Goal: Task Accomplishment & Management: Use online tool/utility

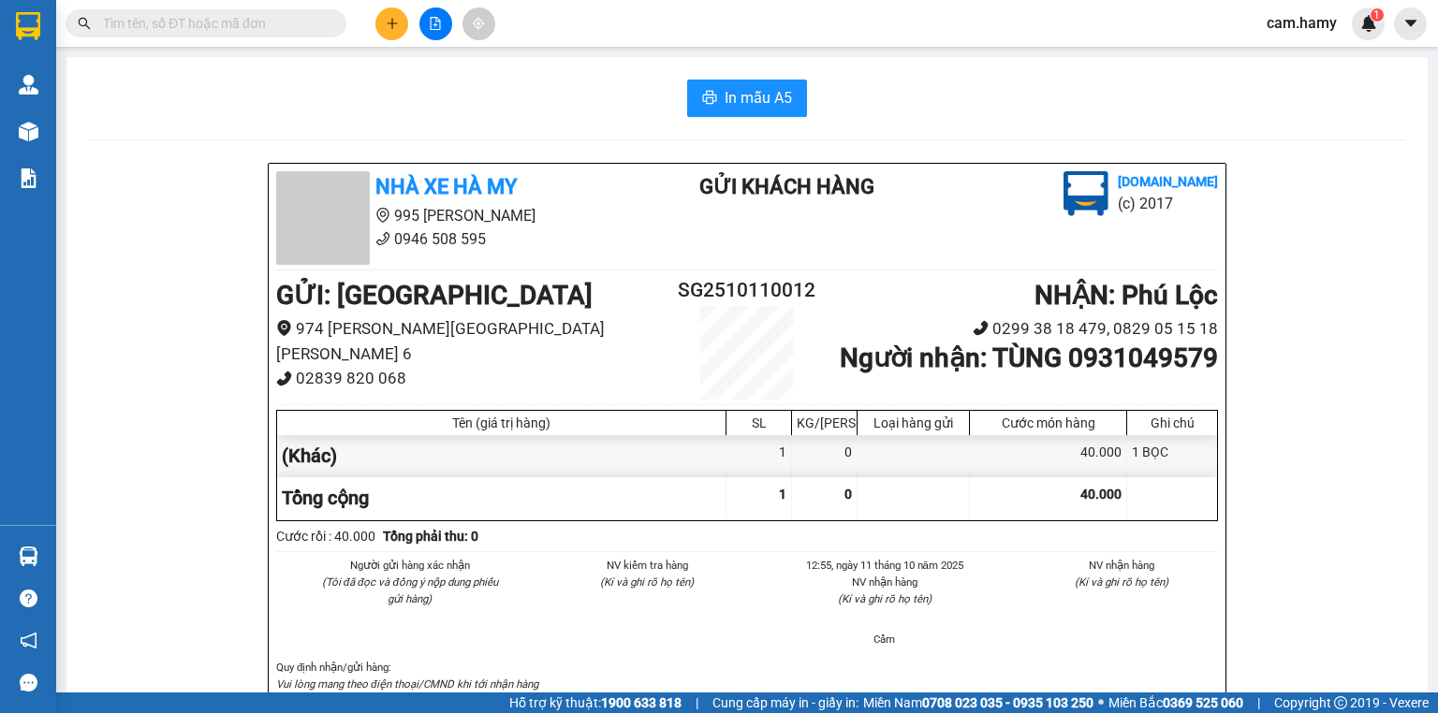
click at [145, 21] on input "text" at bounding box center [213, 23] width 221 height 21
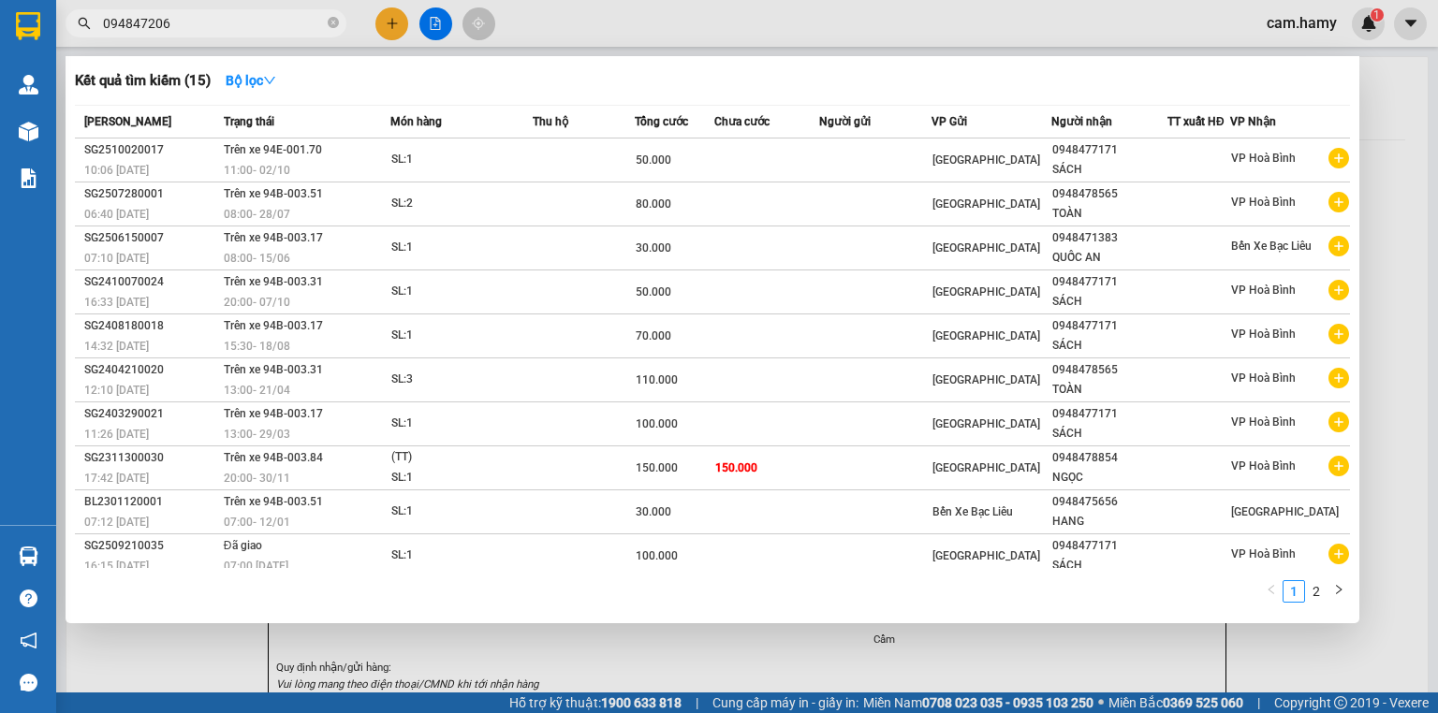
type input "0948472066"
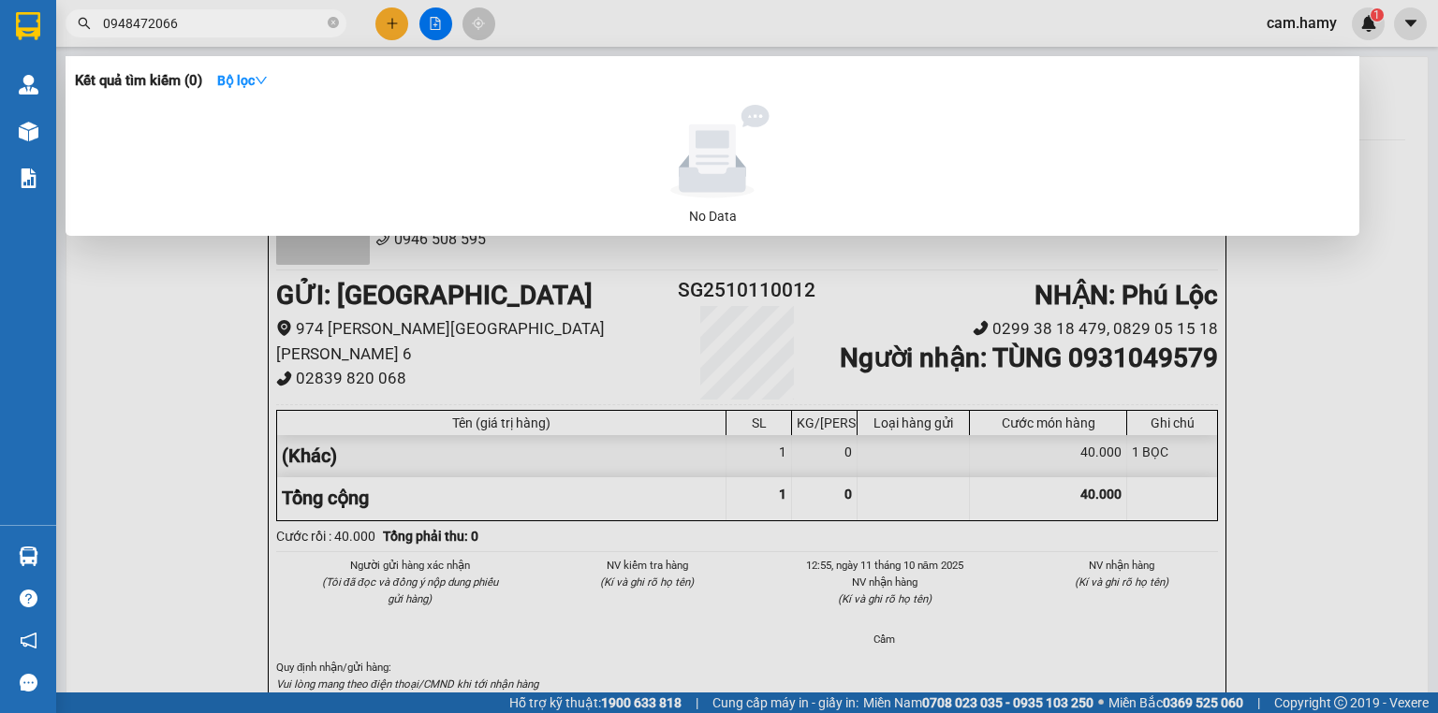
click at [332, 27] on icon "close-circle" at bounding box center [333, 22] width 11 height 11
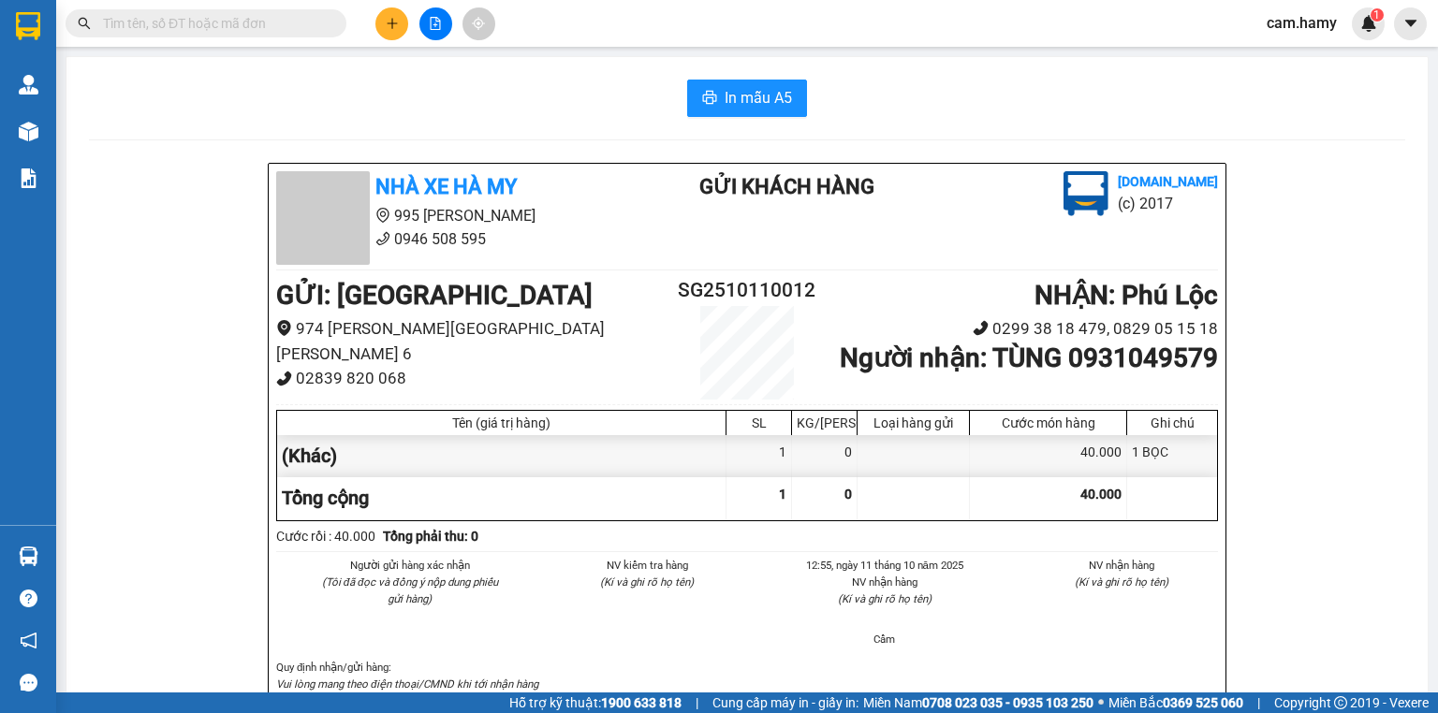
click at [332, 26] on span at bounding box center [333, 23] width 11 height 21
click at [326, 23] on span at bounding box center [206, 23] width 281 height 28
click at [321, 34] on span at bounding box center [206, 23] width 281 height 28
click at [270, 19] on input "text" at bounding box center [213, 23] width 221 height 21
type input "3"
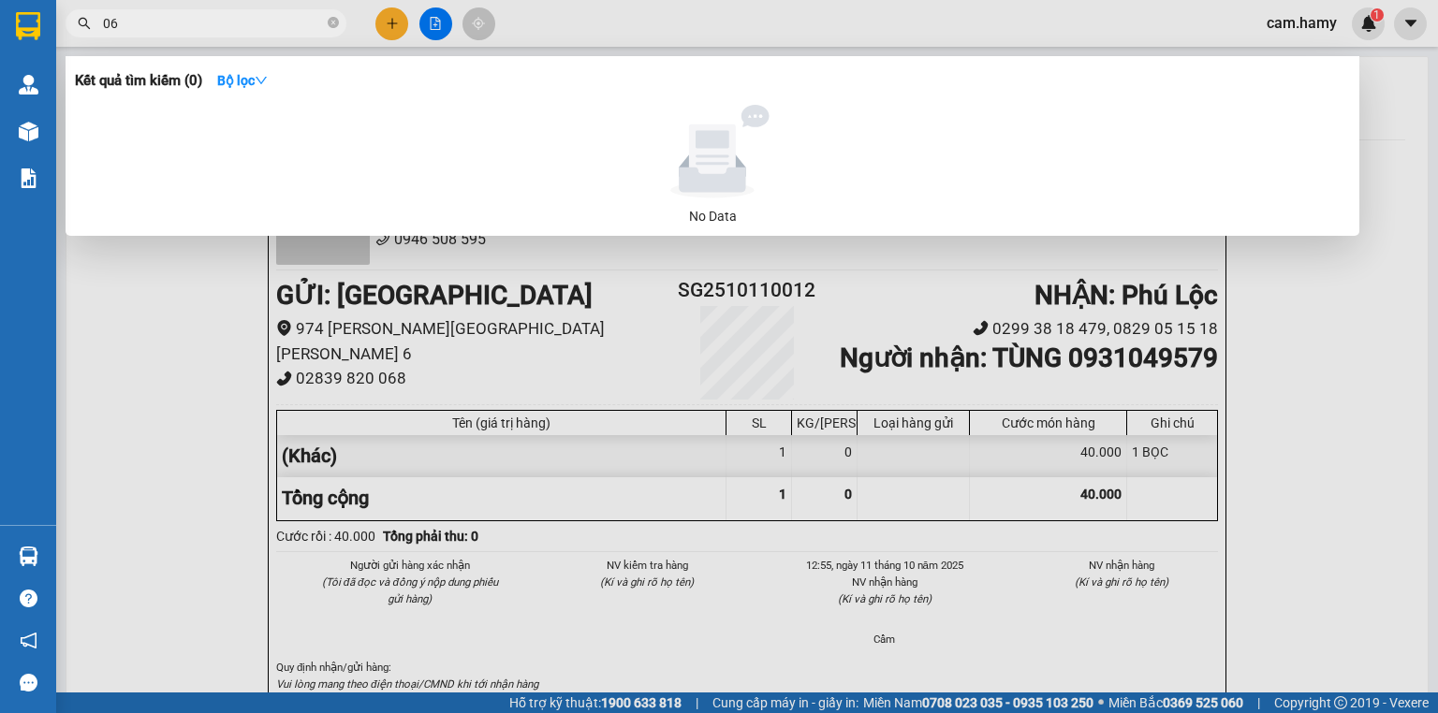
type input "0"
type input "861"
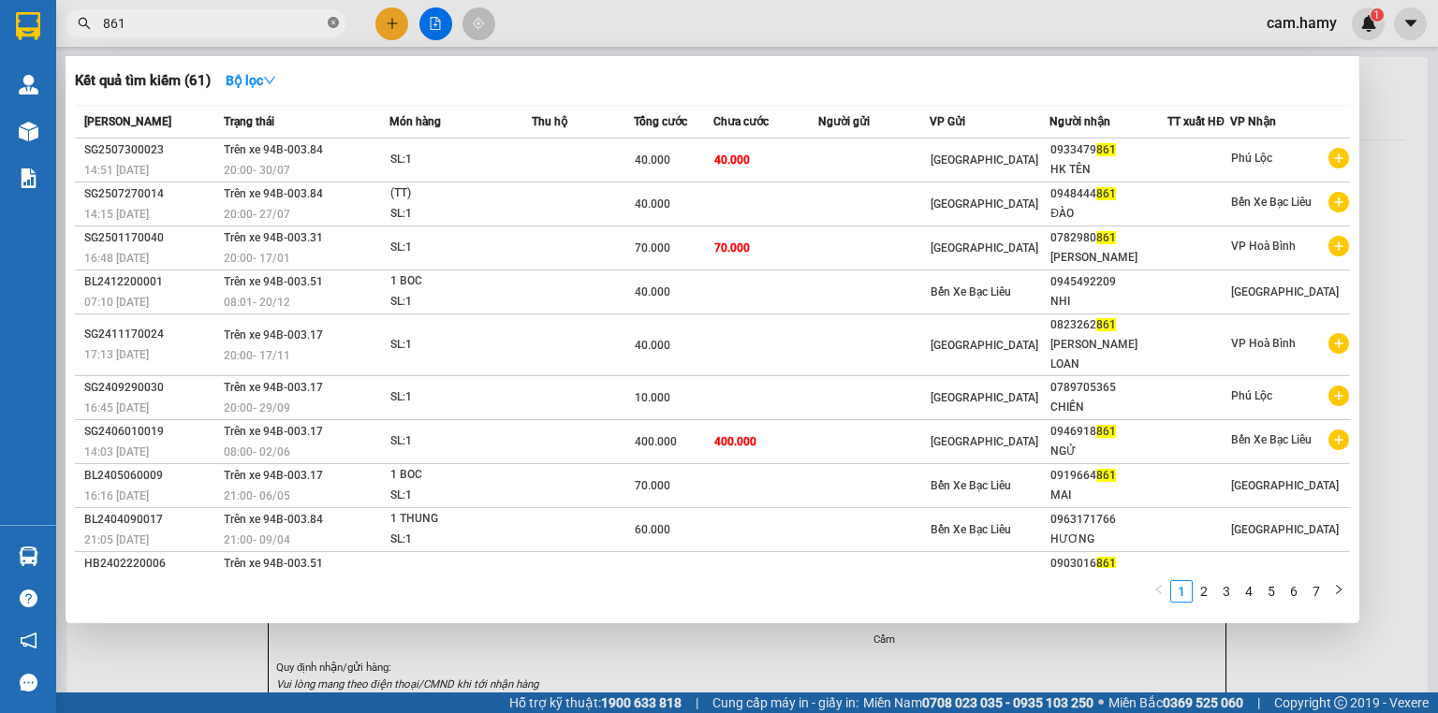
click at [330, 24] on icon "close-circle" at bounding box center [333, 22] width 11 height 11
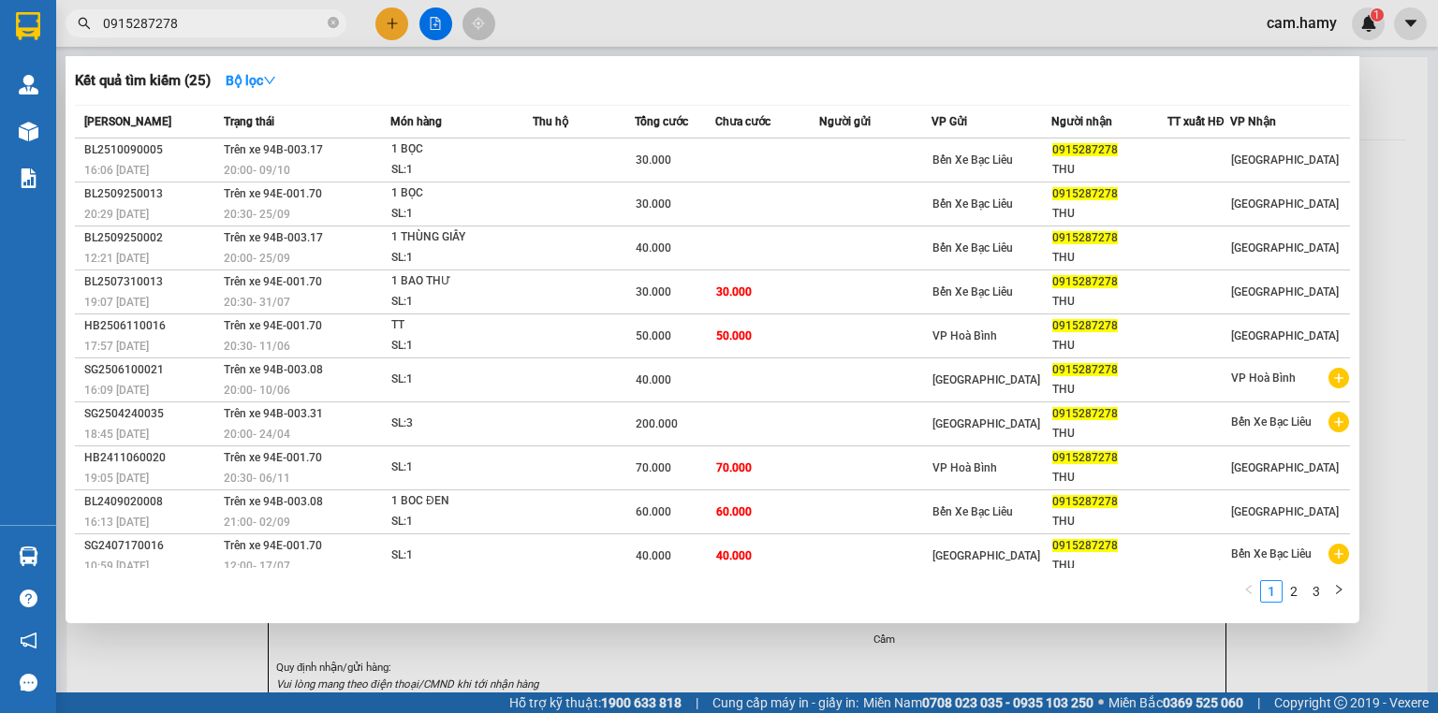
click at [326, 30] on span "0915287278" at bounding box center [206, 23] width 281 height 28
type input "0915287278"
click at [326, 30] on span "0915287278" at bounding box center [206, 23] width 281 height 28
click at [330, 24] on icon "close-circle" at bounding box center [333, 22] width 11 height 11
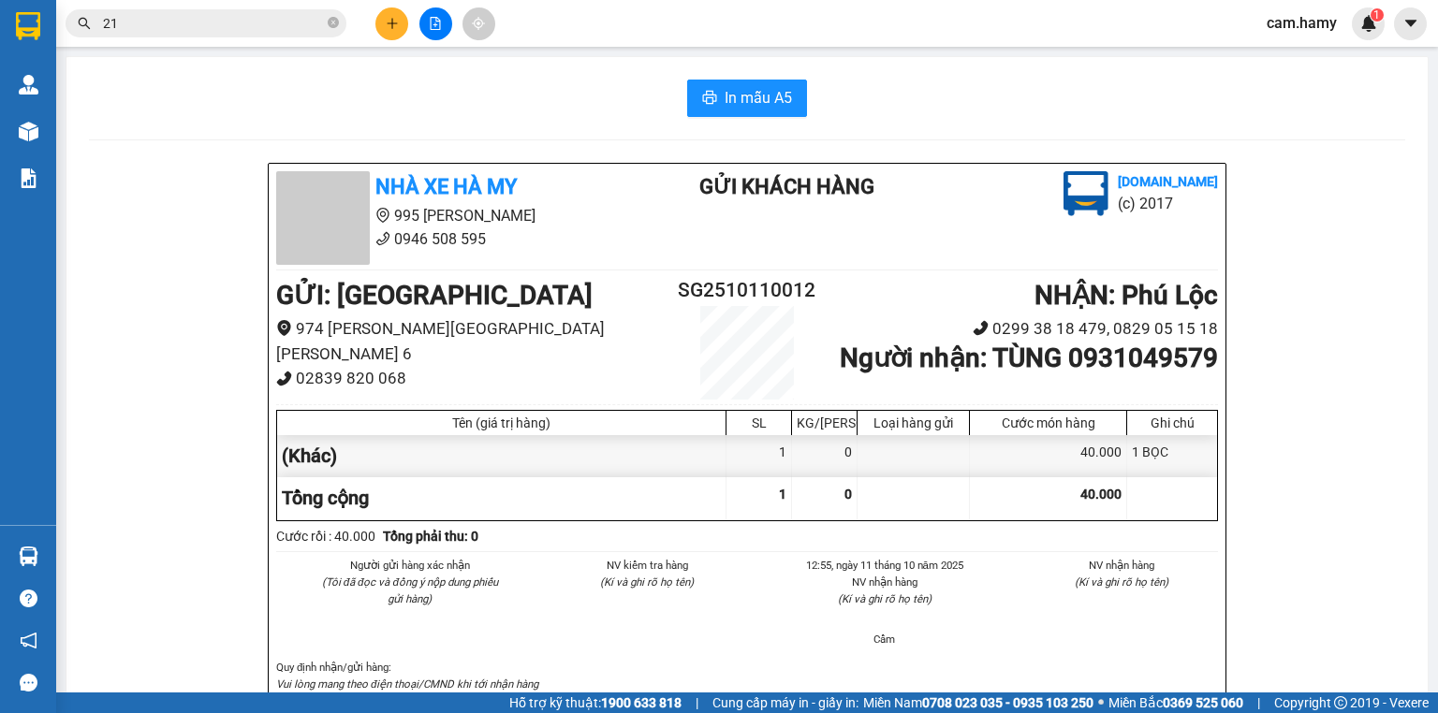
type input "218"
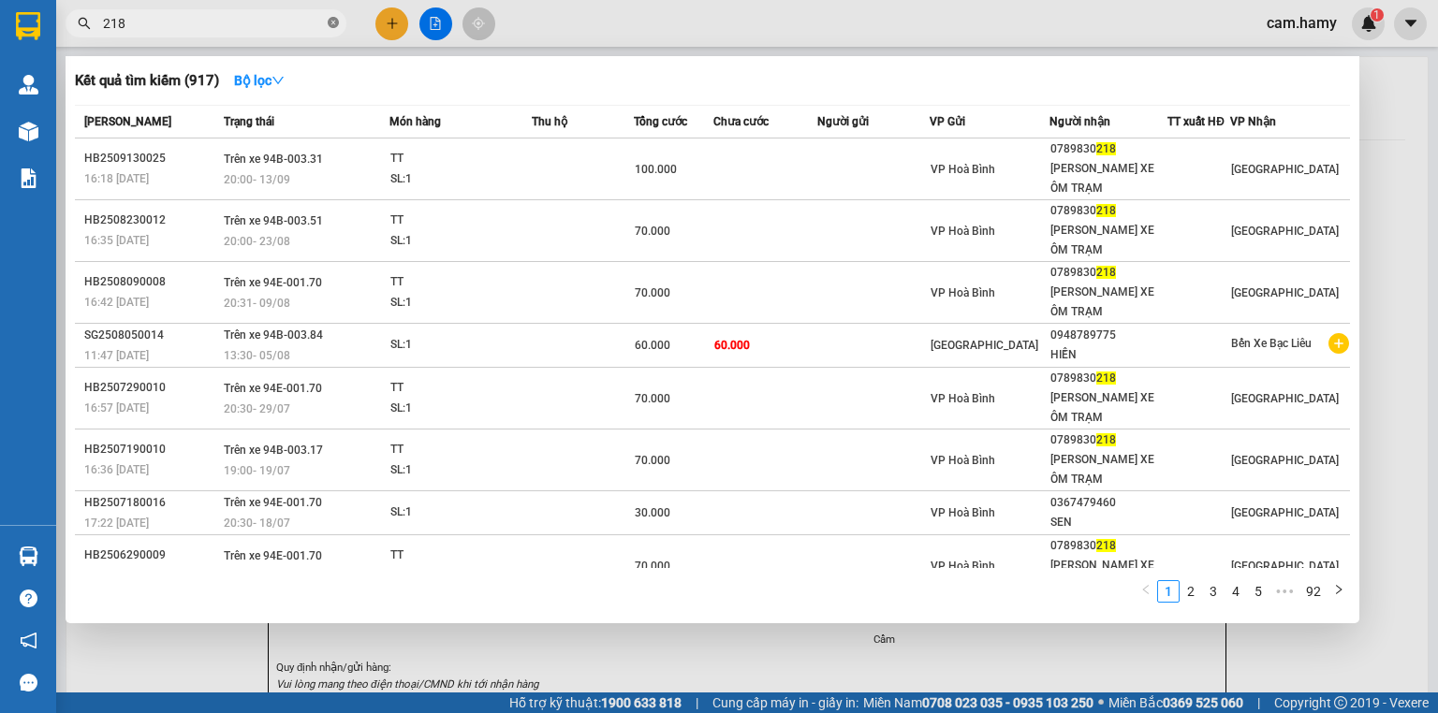
click at [336, 24] on icon "close-circle" at bounding box center [333, 22] width 11 height 11
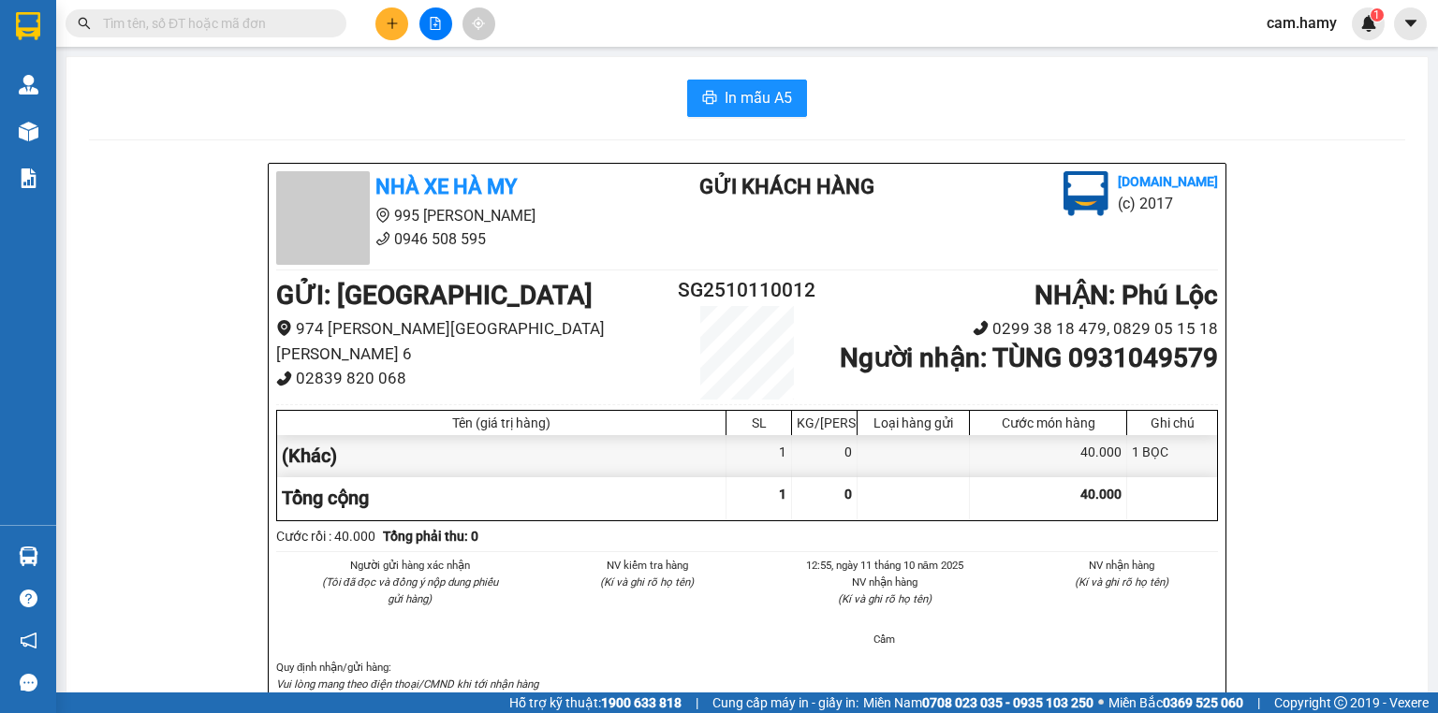
click at [331, 23] on span at bounding box center [333, 23] width 11 height 21
click at [330, 23] on span at bounding box center [333, 23] width 11 height 21
click at [330, 24] on span at bounding box center [333, 23] width 11 height 21
click at [308, 22] on input "text" at bounding box center [213, 23] width 221 height 21
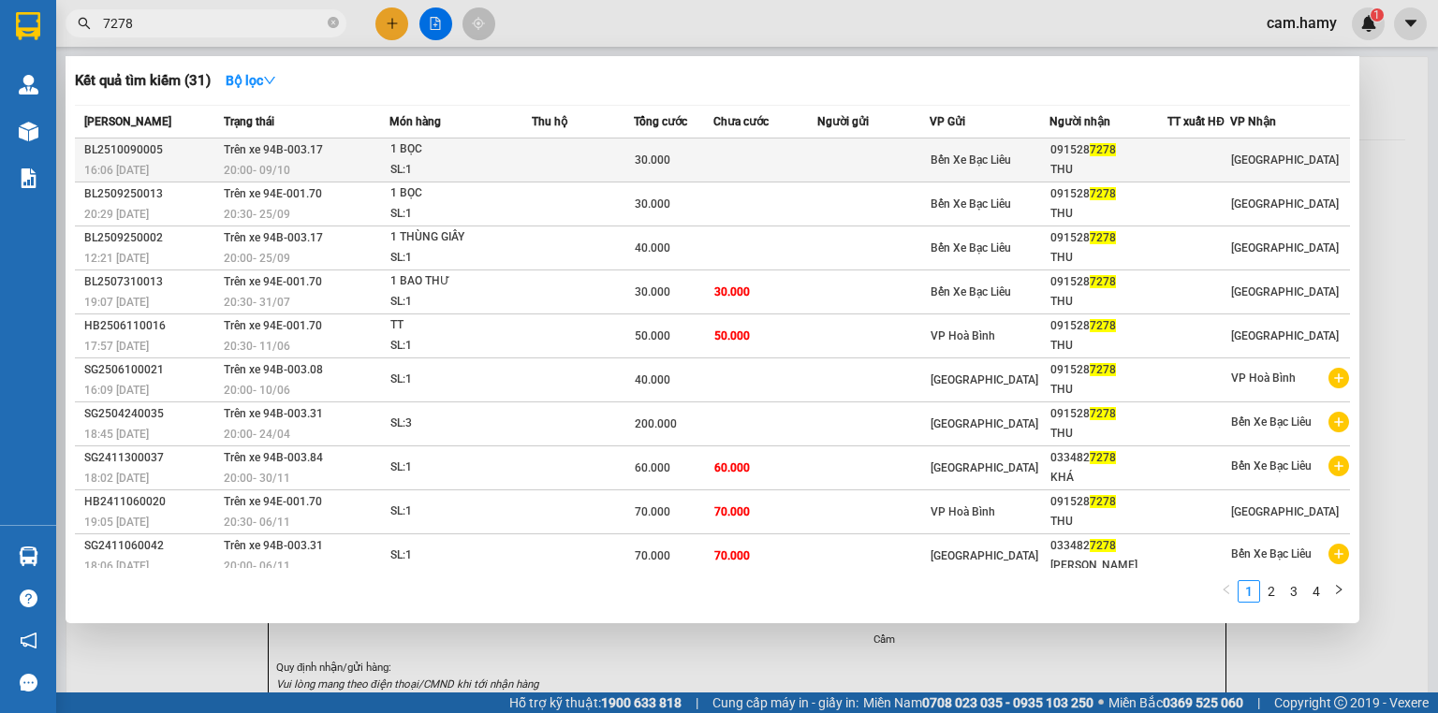
type input "7278"
click at [799, 150] on td at bounding box center [765, 161] width 104 height 44
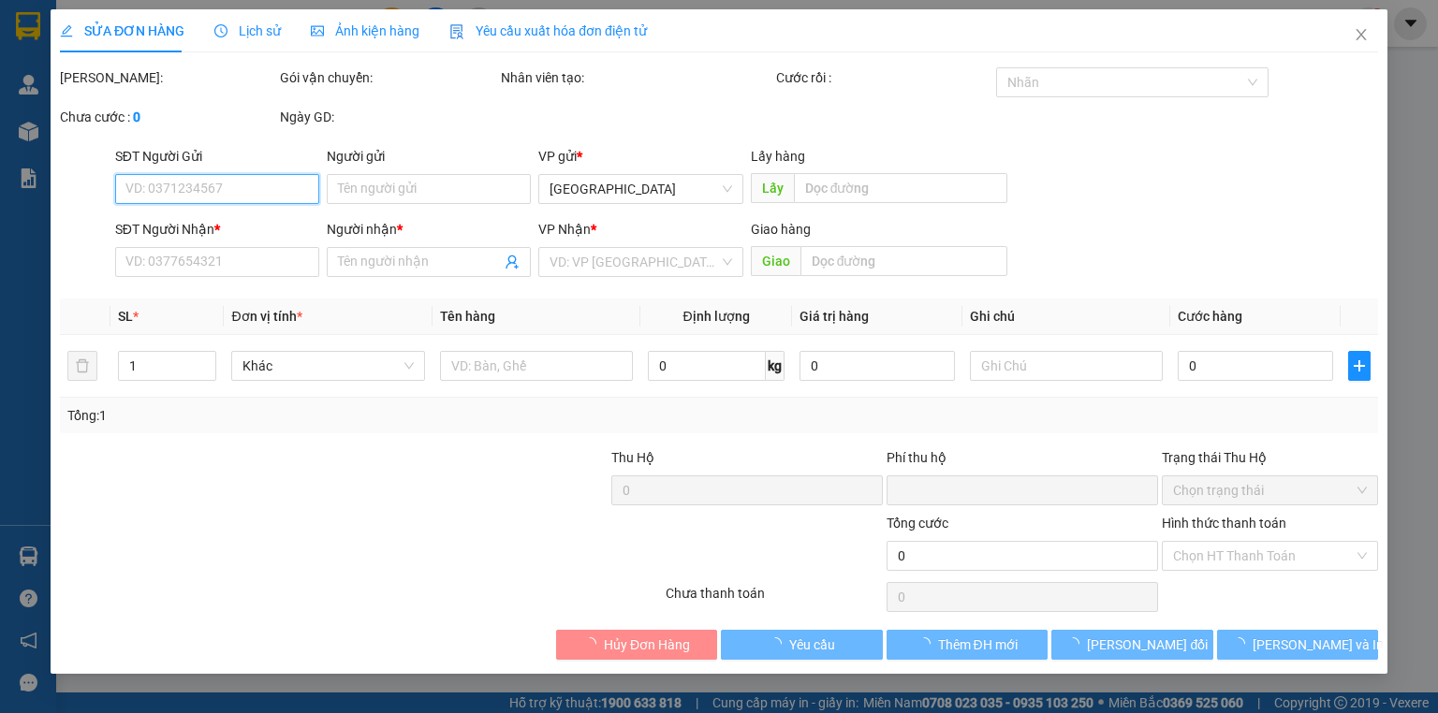
type input "0915287278"
type input "THU"
type input "0"
type input "30.000"
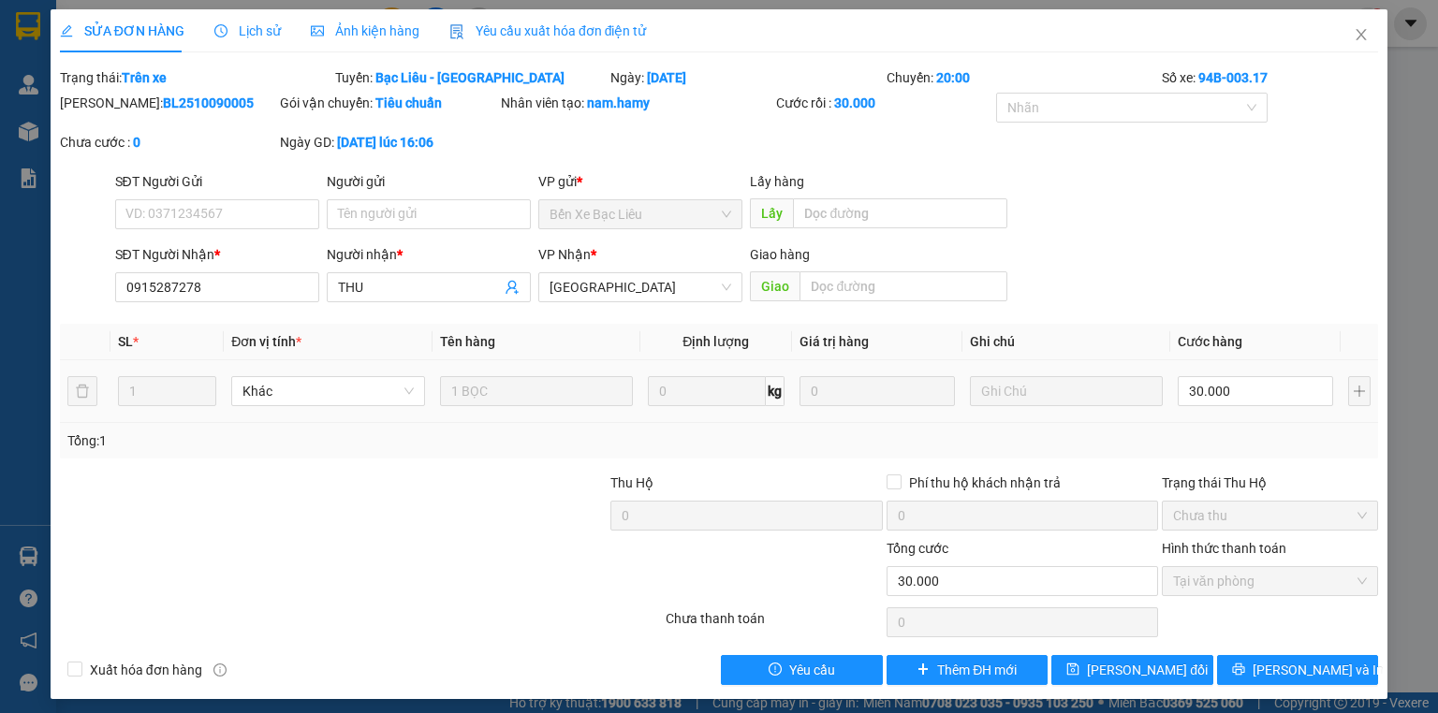
click at [482, 528] on div at bounding box center [470, 506] width 275 height 66
drag, startPoint x: 373, startPoint y: 82, endPoint x: 513, endPoint y: 81, distance: 140.4
click at [510, 81] on div "[PERSON_NAME]: Bạc Liêu - [GEOGRAPHIC_DATA]" at bounding box center [470, 77] width 275 height 21
click at [513, 81] on div "[PERSON_NAME]: Bạc Liêu - [GEOGRAPHIC_DATA]" at bounding box center [470, 77] width 275 height 21
click at [1354, 34] on icon "close" at bounding box center [1361, 34] width 15 height 15
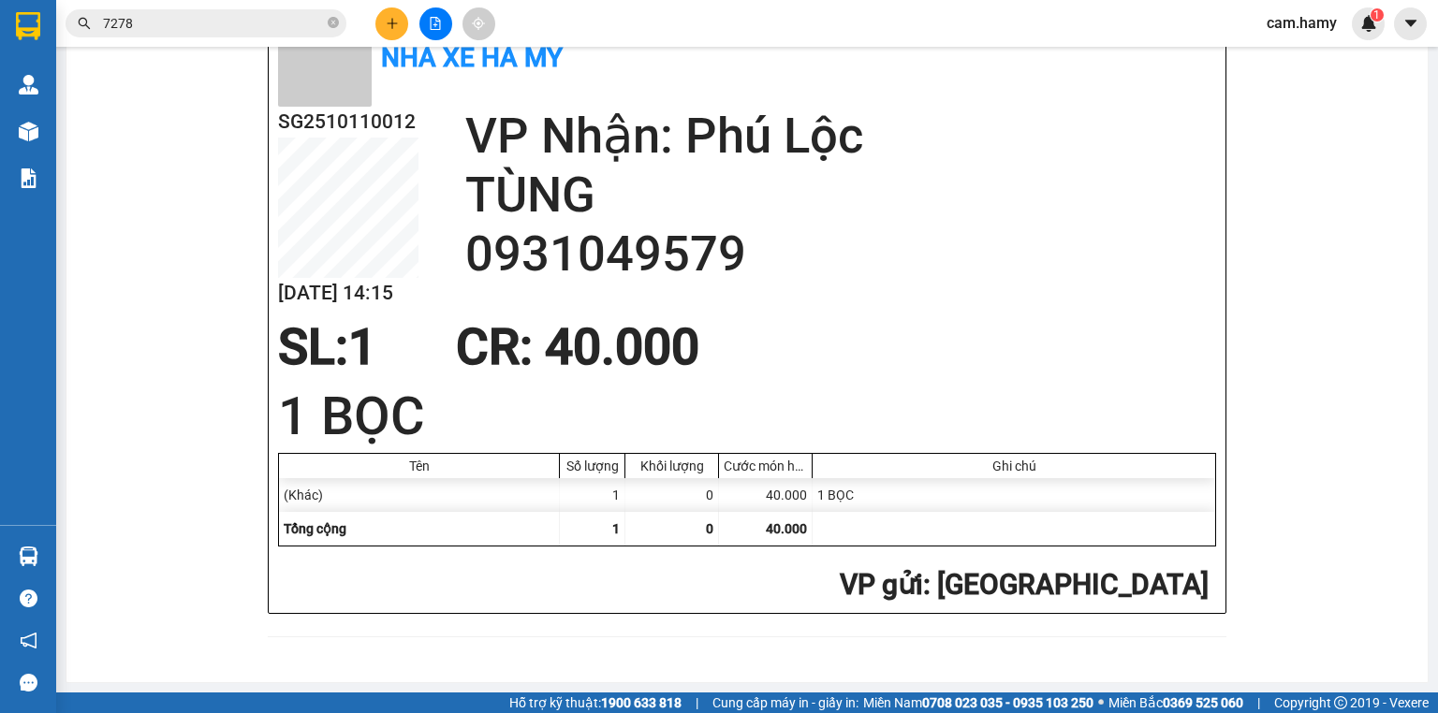
scroll to position [506, 0]
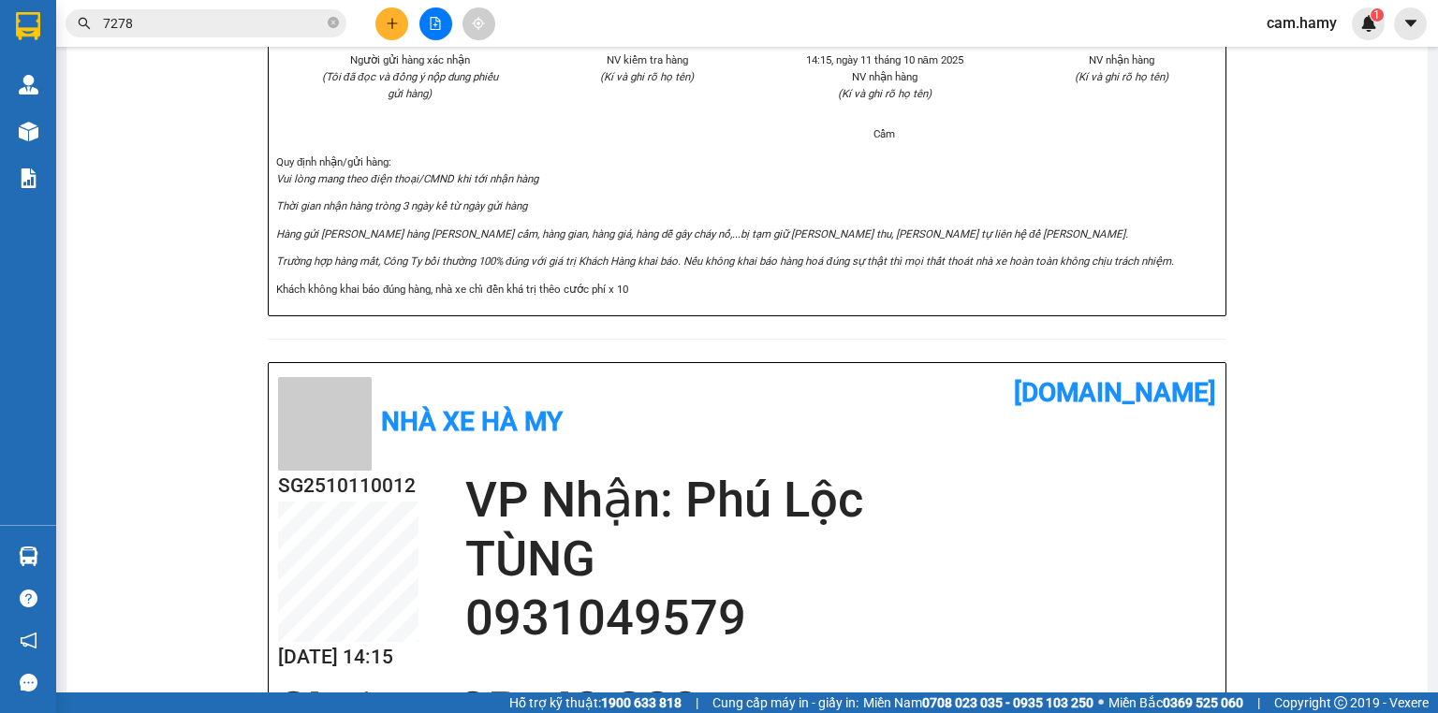
click at [240, 28] on input "7278" at bounding box center [213, 23] width 221 height 21
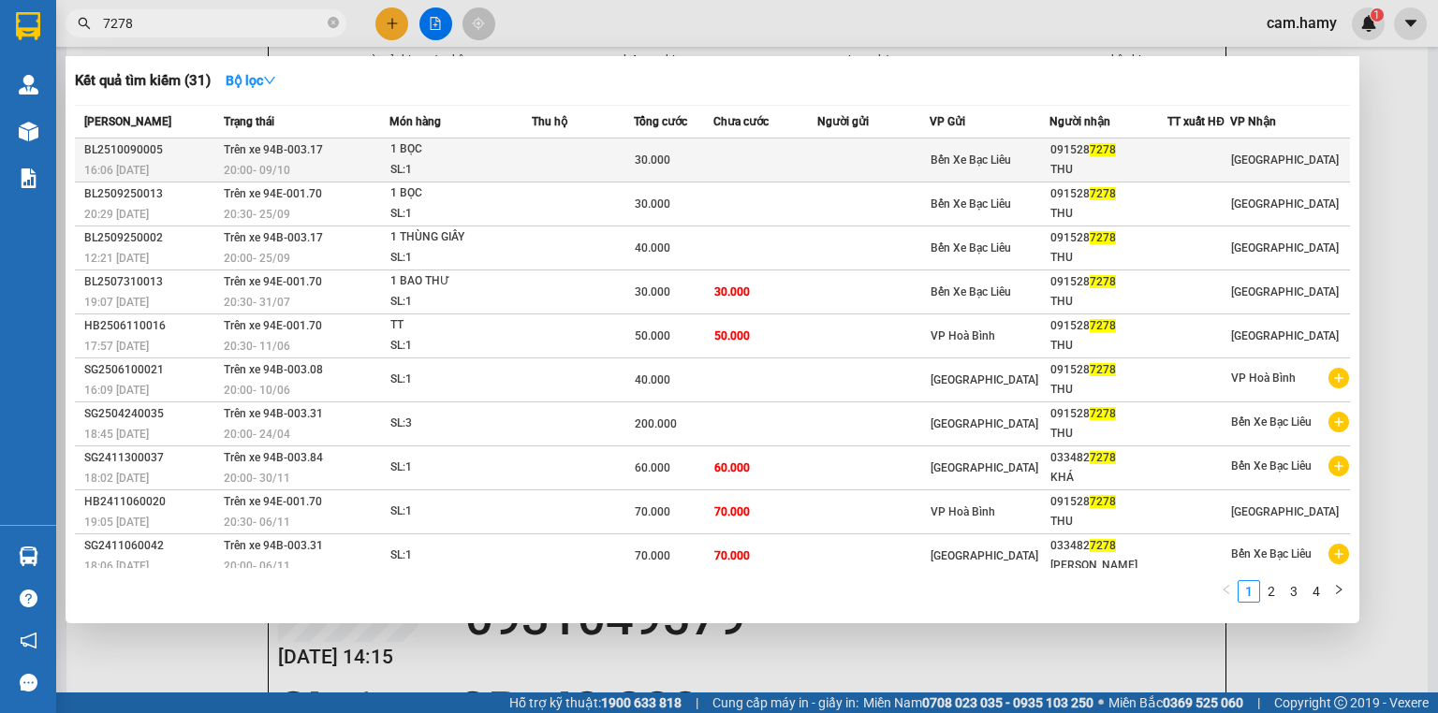
click at [176, 149] on div "BL2510090005" at bounding box center [151, 150] width 134 height 20
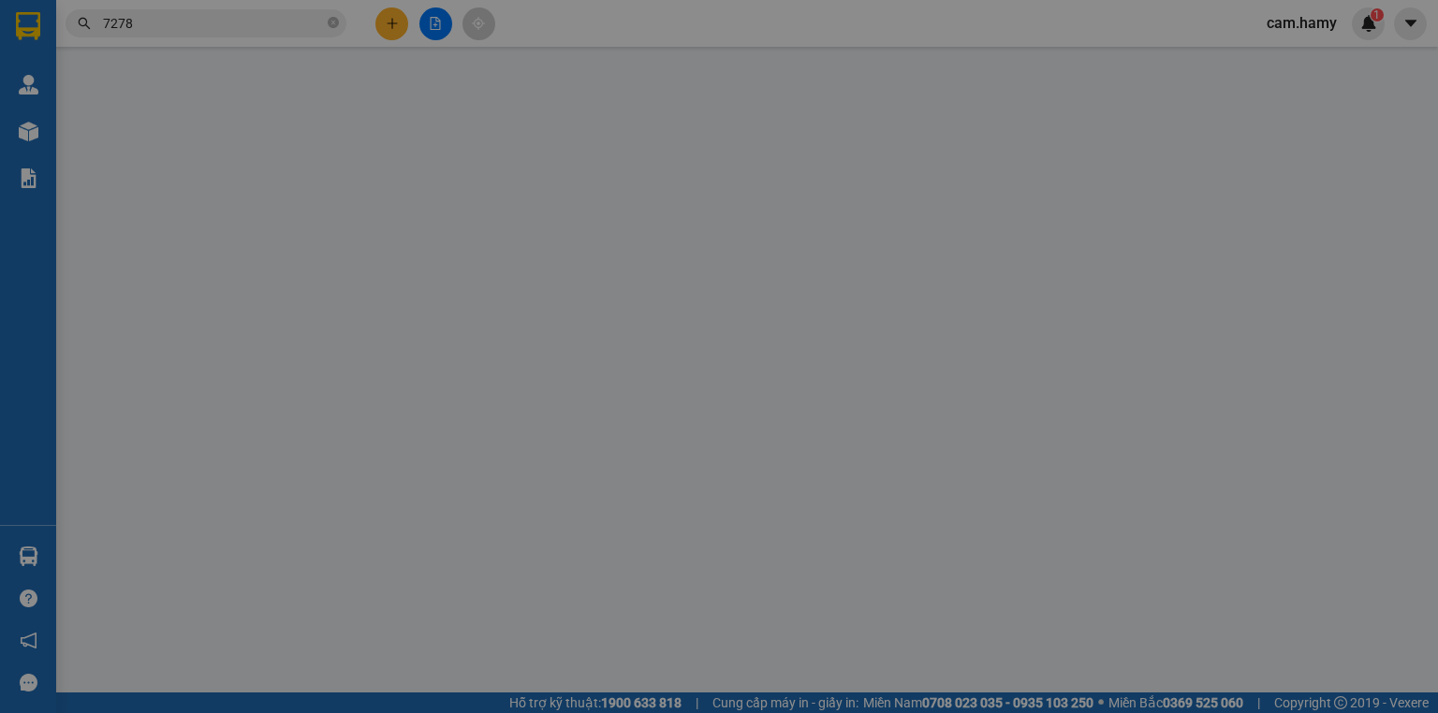
type input "0915287278"
type input "THU"
type input "0"
type input "30.000"
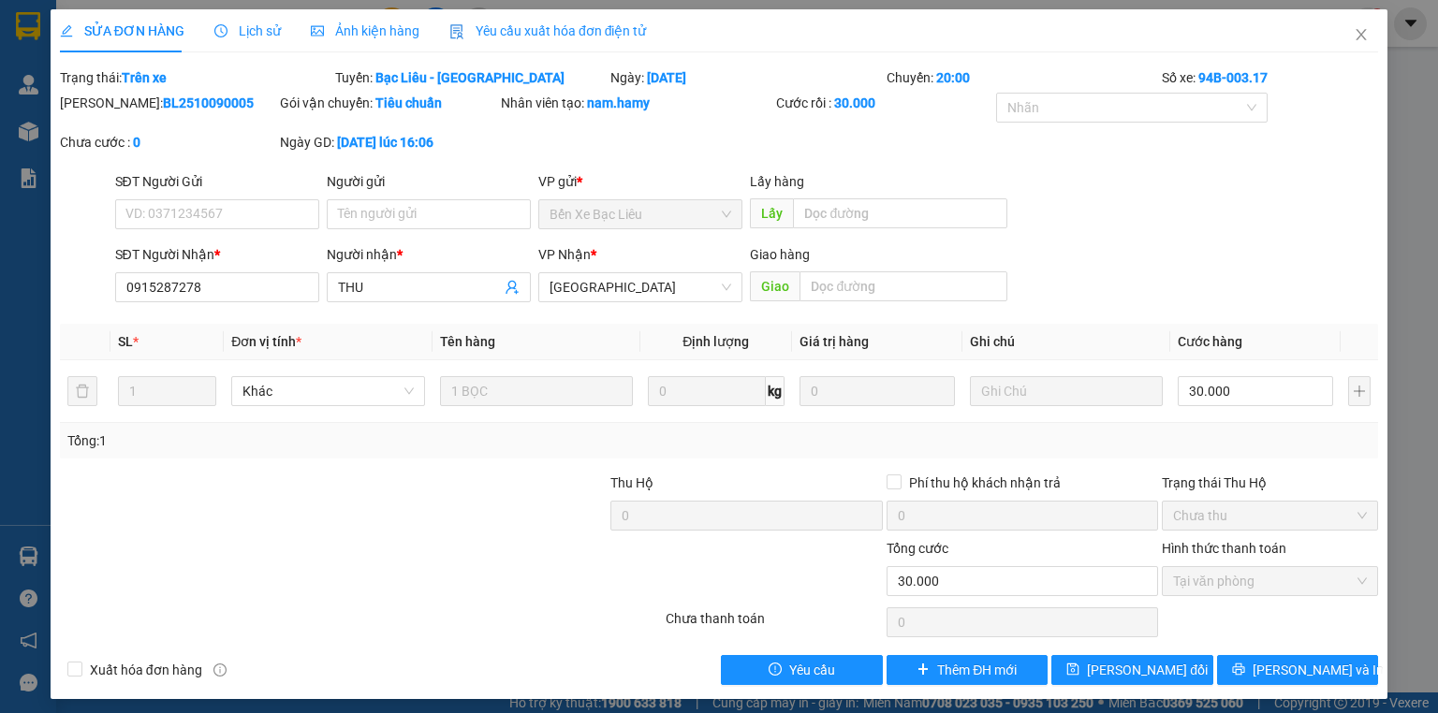
click at [422, 483] on div at bounding box center [470, 506] width 275 height 66
click at [1354, 40] on icon "close" at bounding box center [1361, 34] width 15 height 15
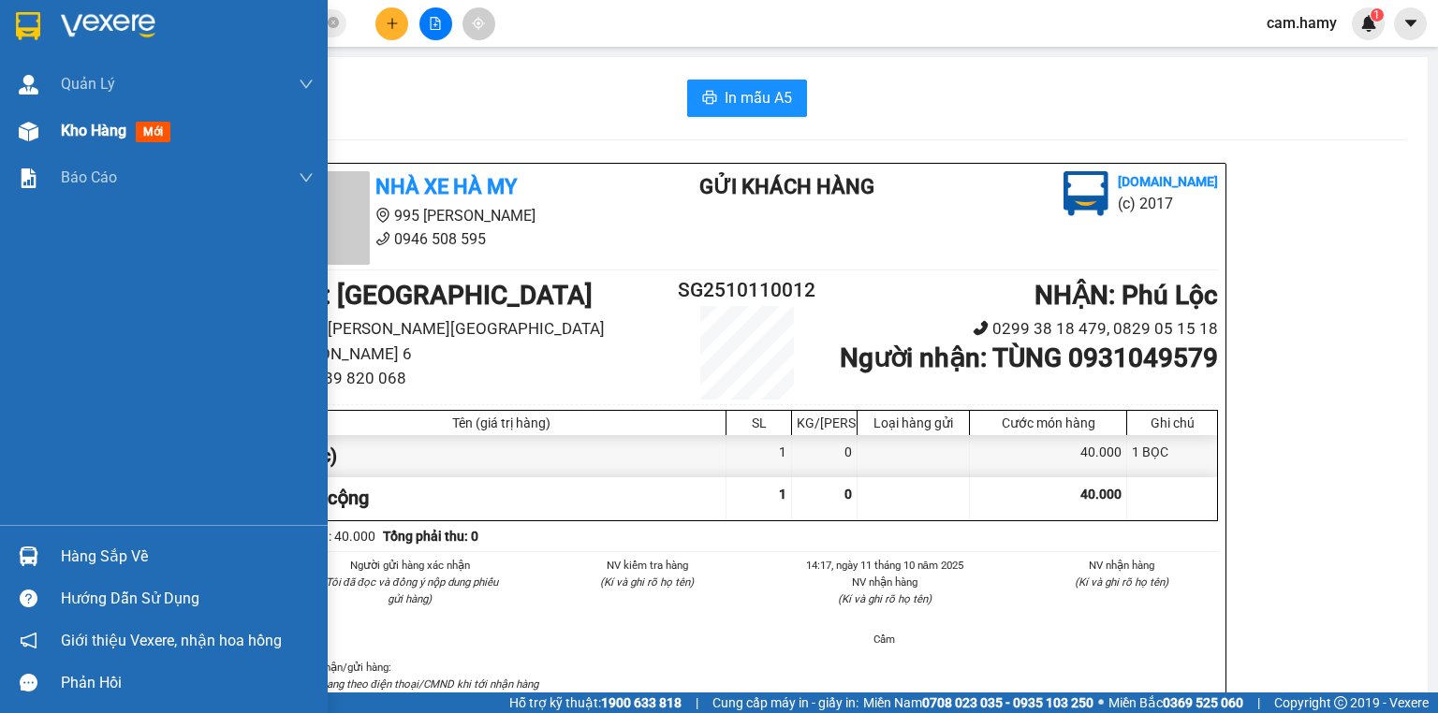
click at [110, 138] on span "Kho hàng" at bounding box center [94, 131] width 66 height 18
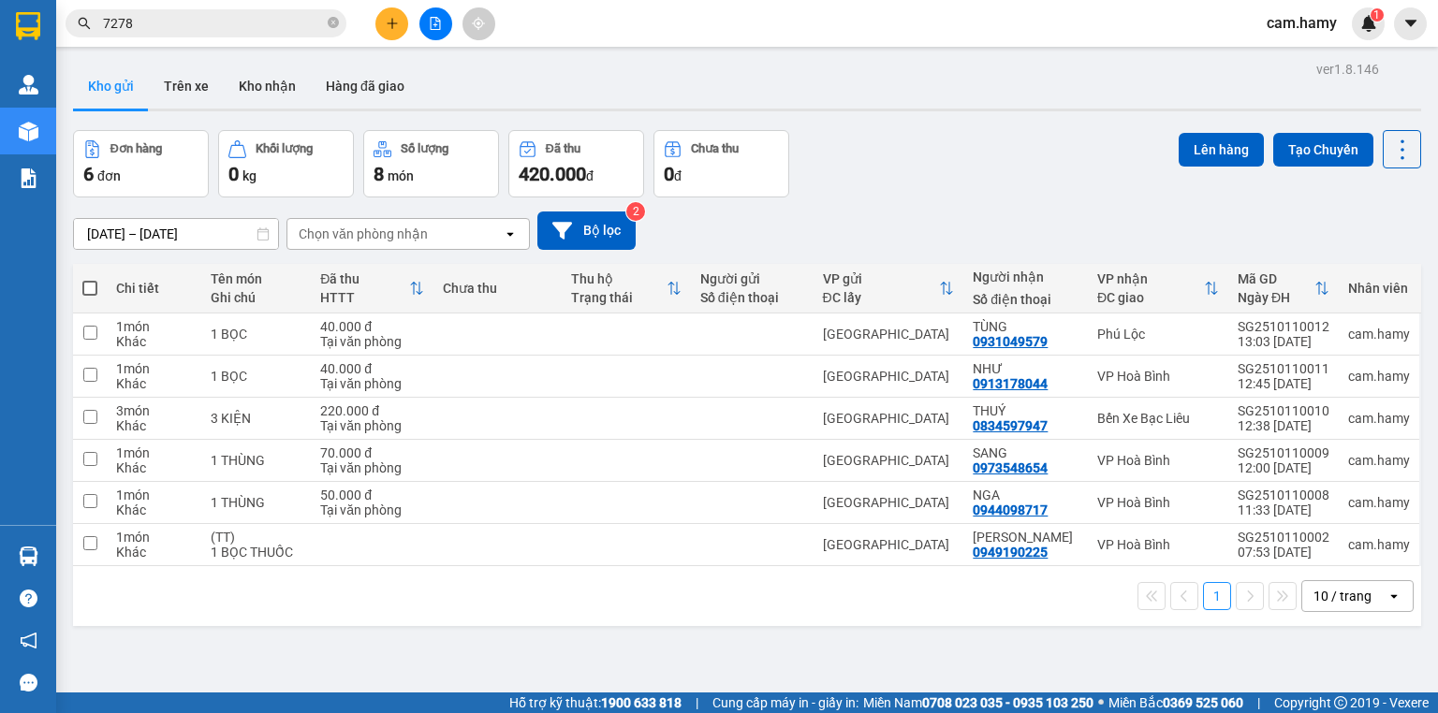
click at [255, 17] on input "7278" at bounding box center [213, 23] width 221 height 21
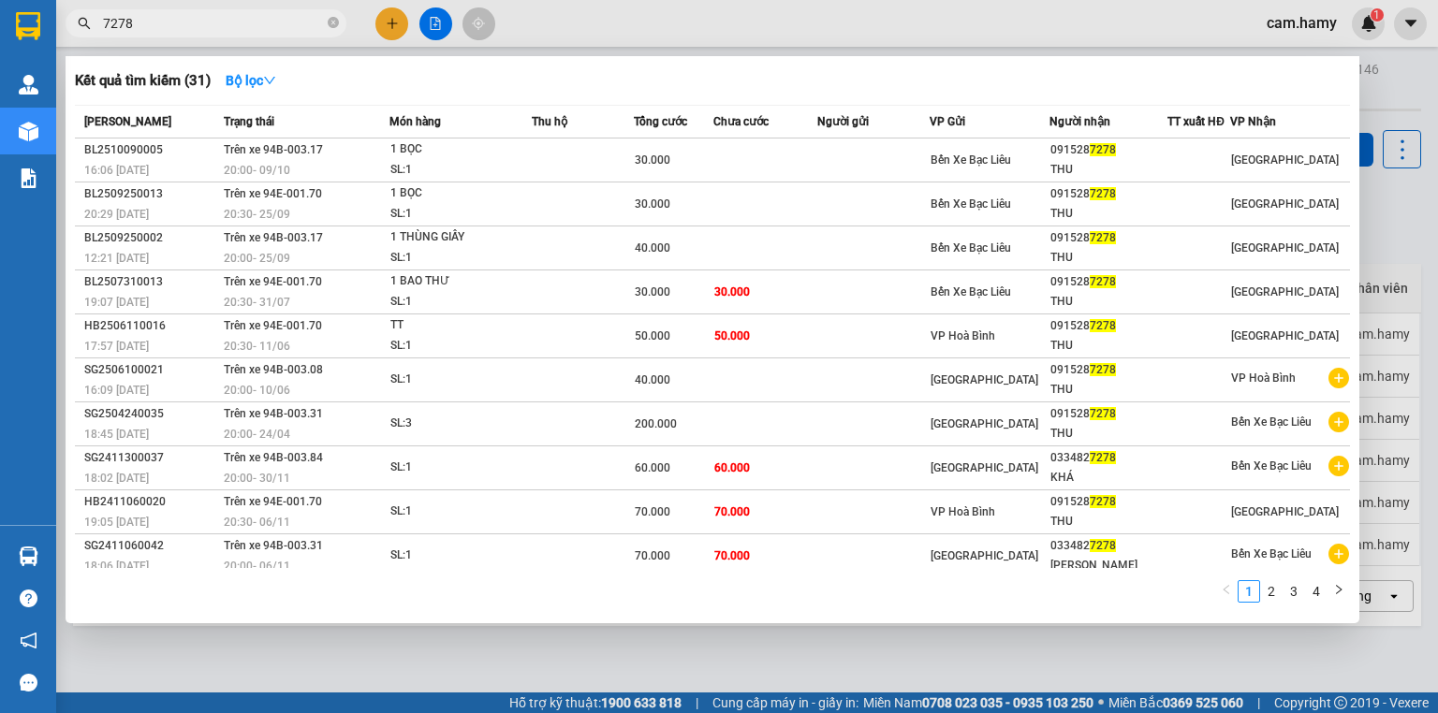
click at [183, 637] on div at bounding box center [719, 356] width 1438 height 713
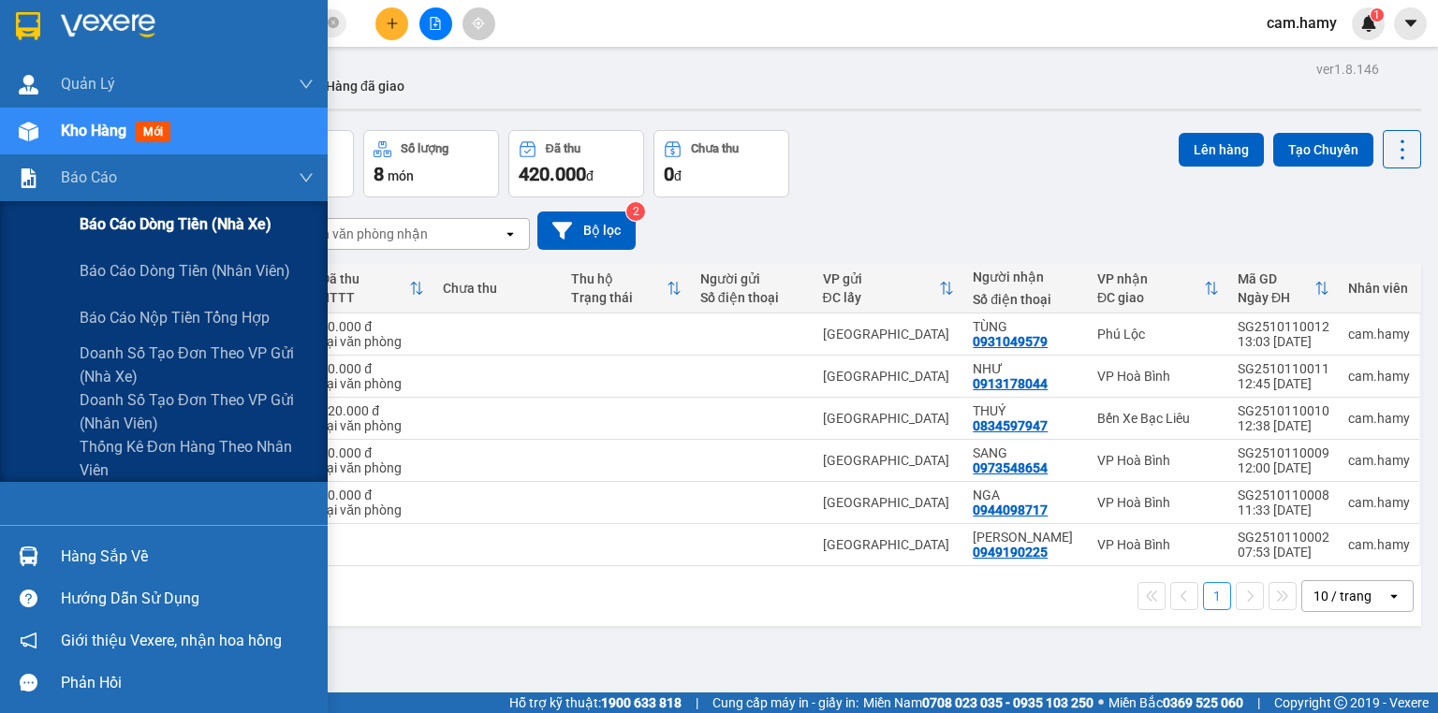
click at [135, 209] on div "Báo cáo dòng tiền (nhà xe)" at bounding box center [197, 224] width 234 height 47
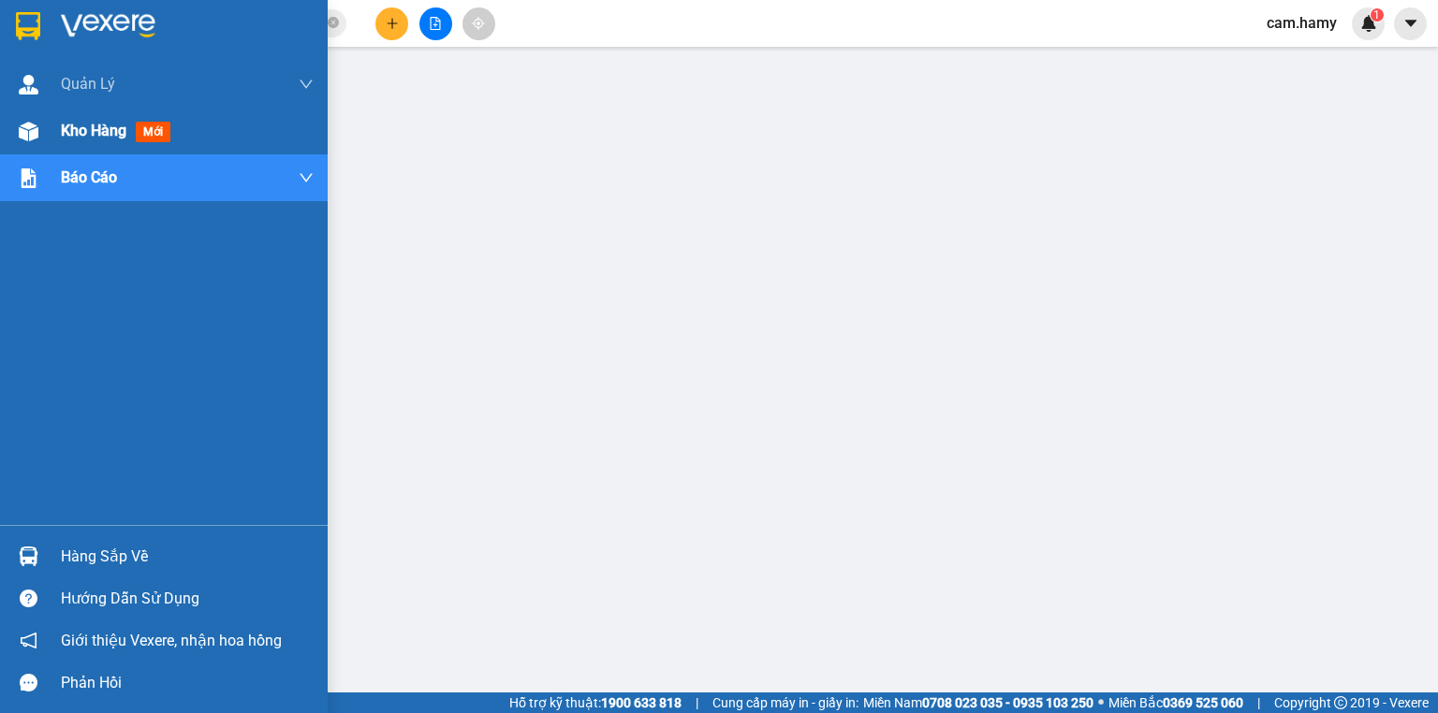
click at [75, 140] on div "Kho hàng mới" at bounding box center [119, 130] width 117 height 23
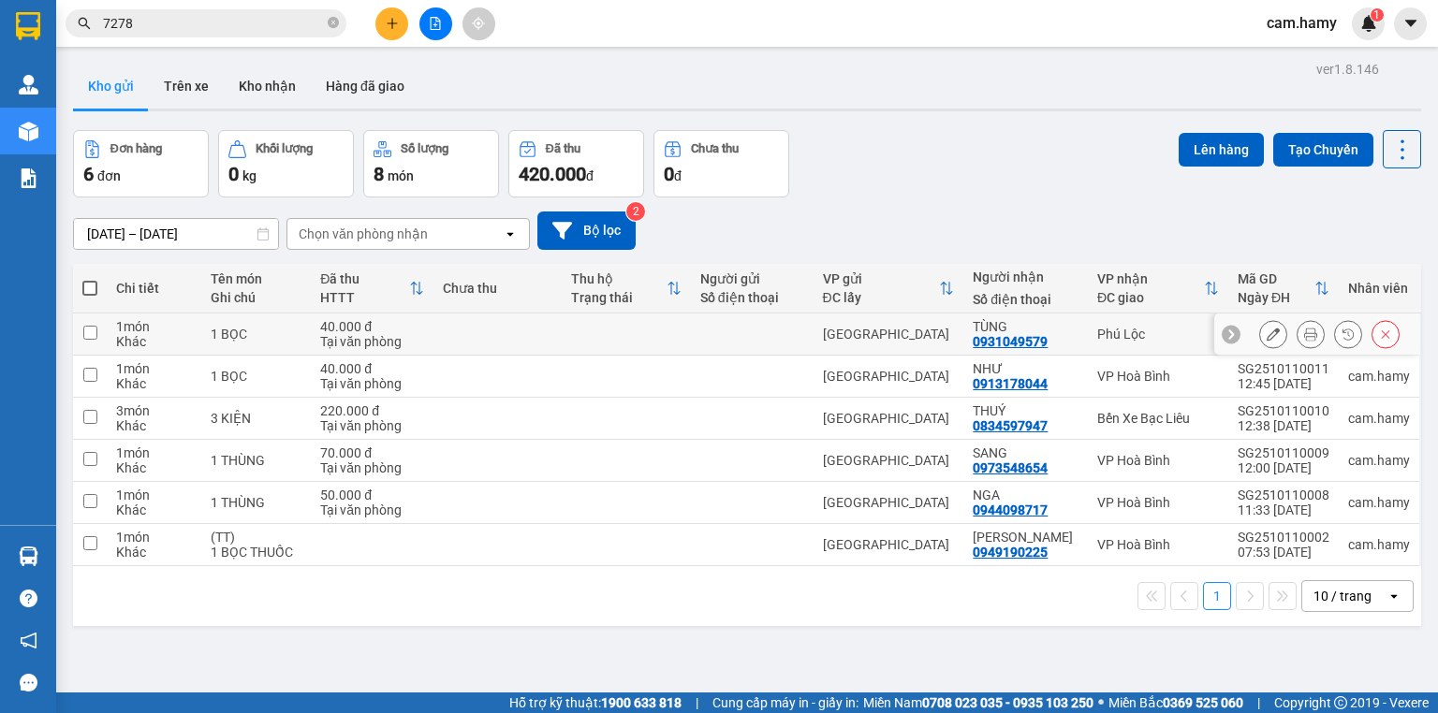
click at [811, 342] on td at bounding box center [752, 335] width 123 height 42
checkbox input "true"
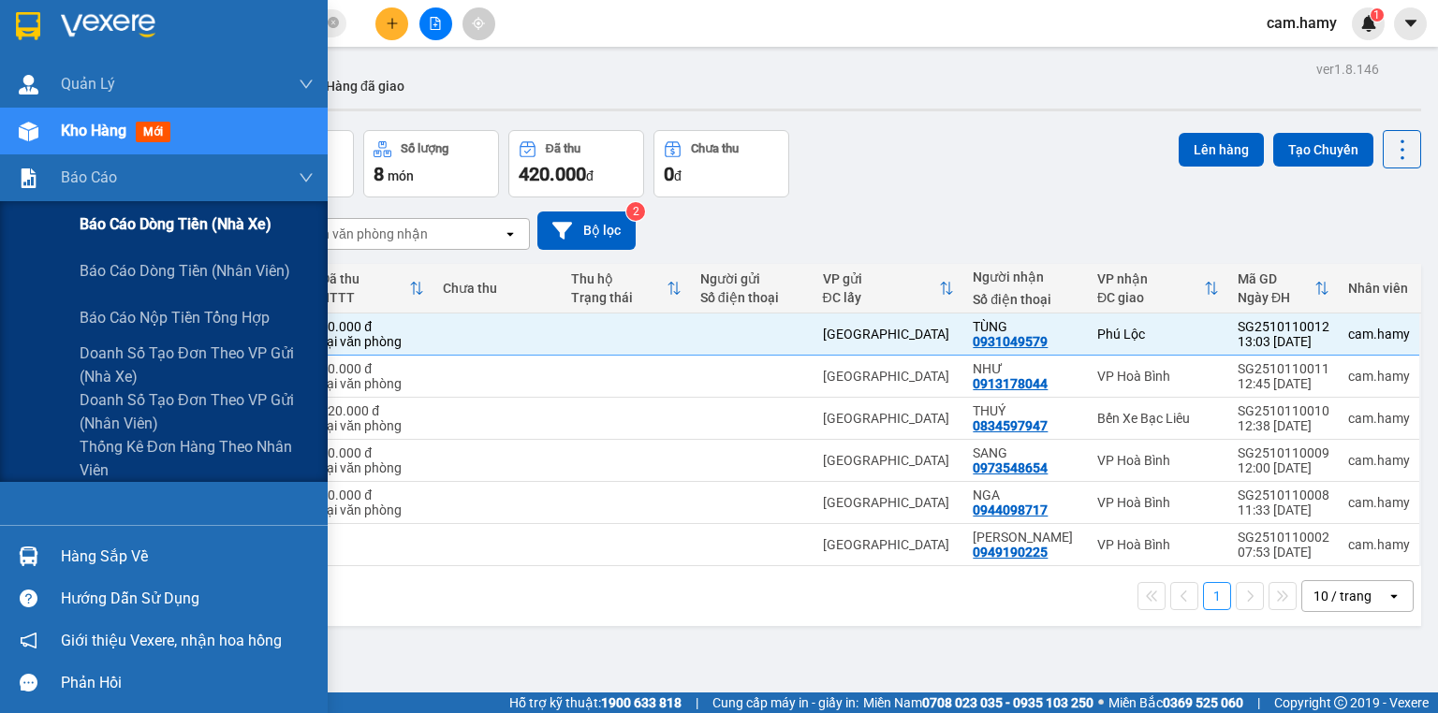
click at [103, 229] on span "Báo cáo dòng tiền (nhà xe)" at bounding box center [176, 224] width 192 height 23
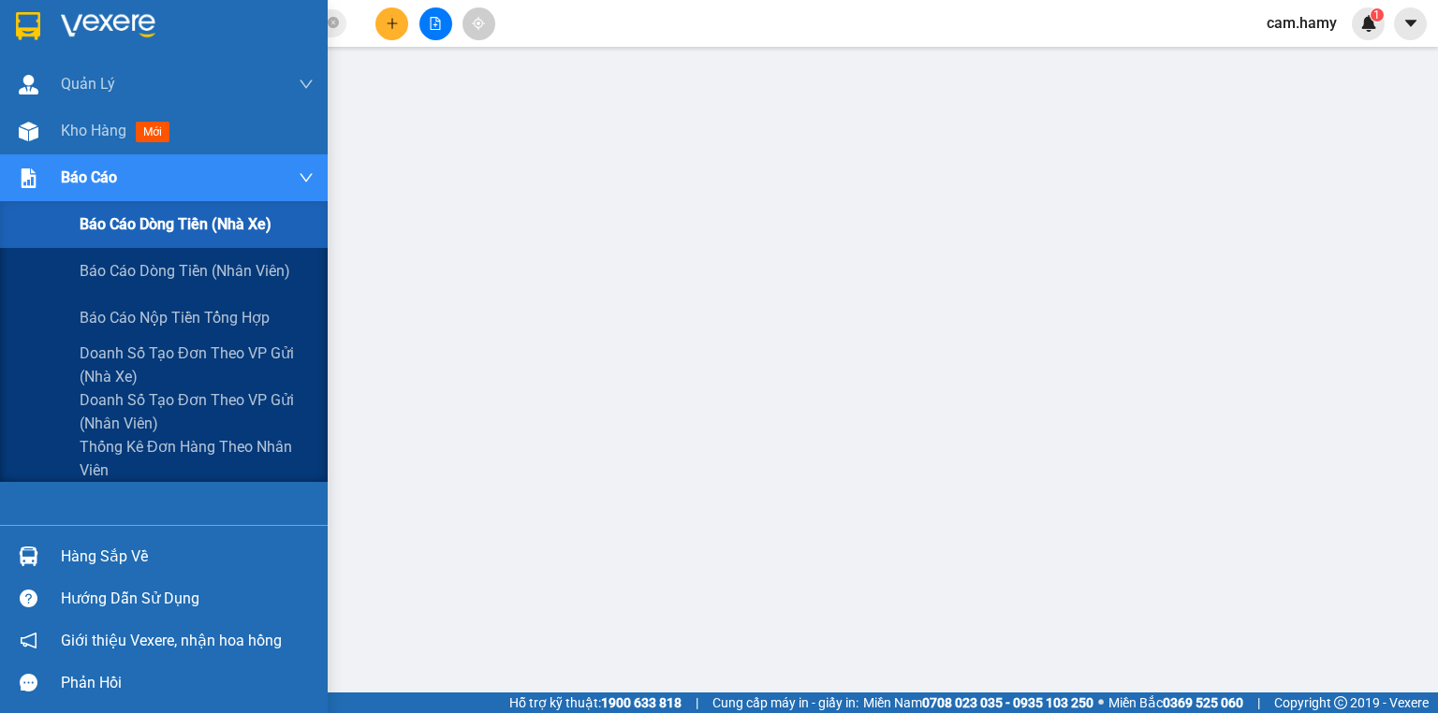
click at [42, 155] on div "Báo cáo" at bounding box center [164, 177] width 328 height 47
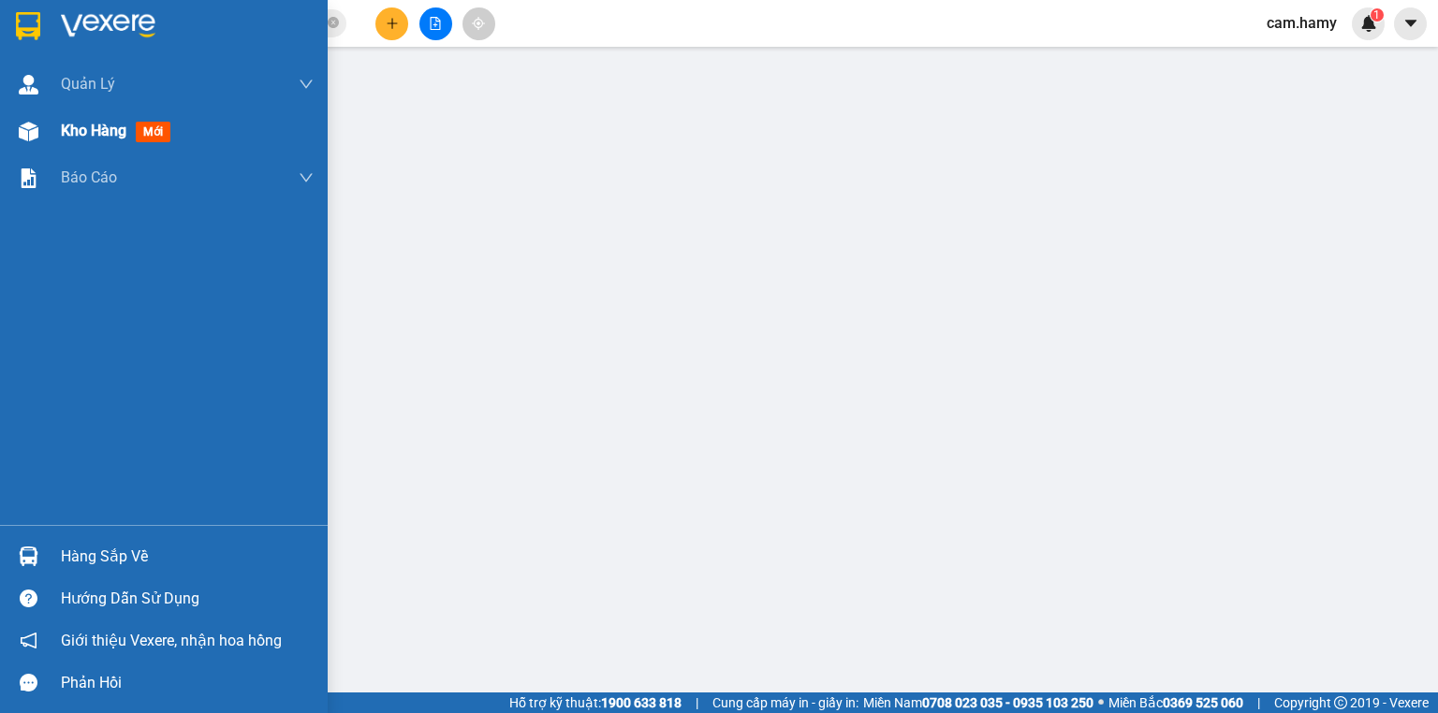
click at [54, 132] on div "Kho hàng mới" at bounding box center [164, 131] width 328 height 47
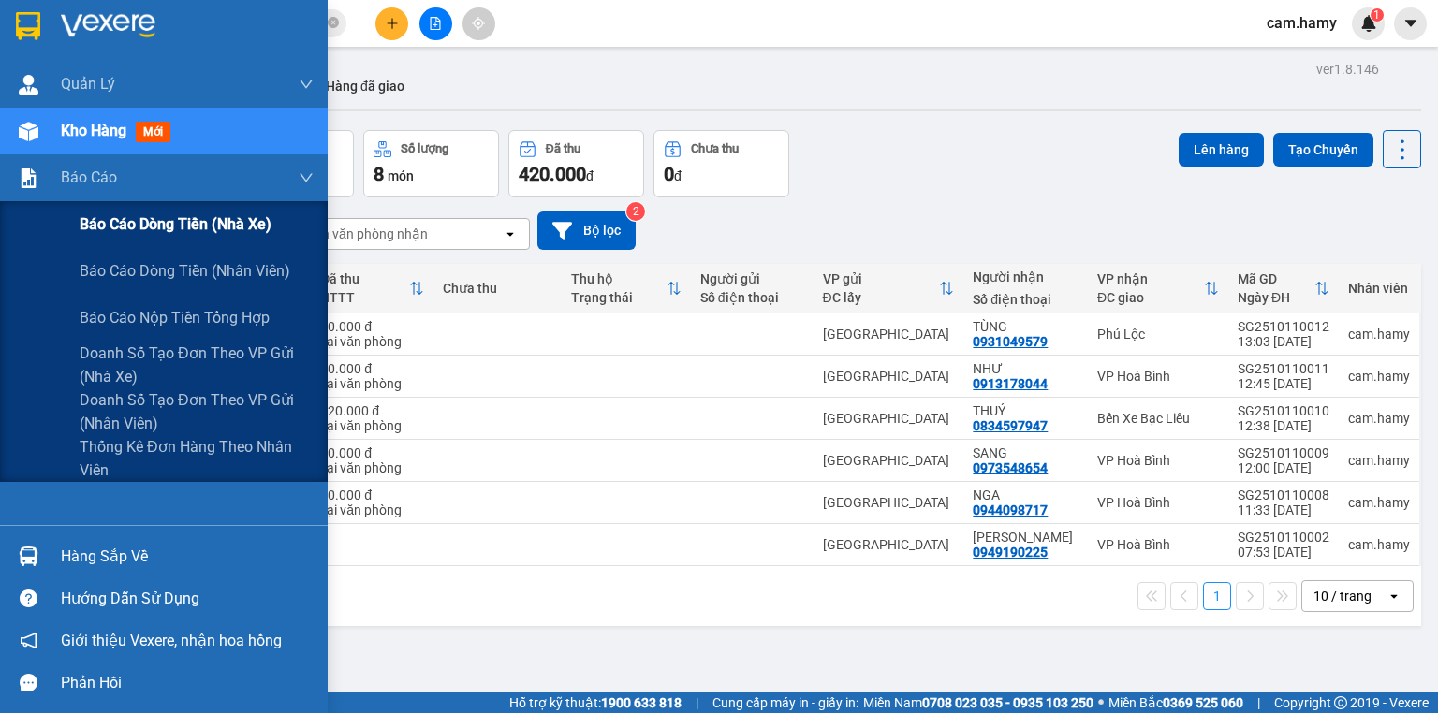
click at [95, 225] on span "Báo cáo dòng tiền (nhà xe)" at bounding box center [176, 224] width 192 height 23
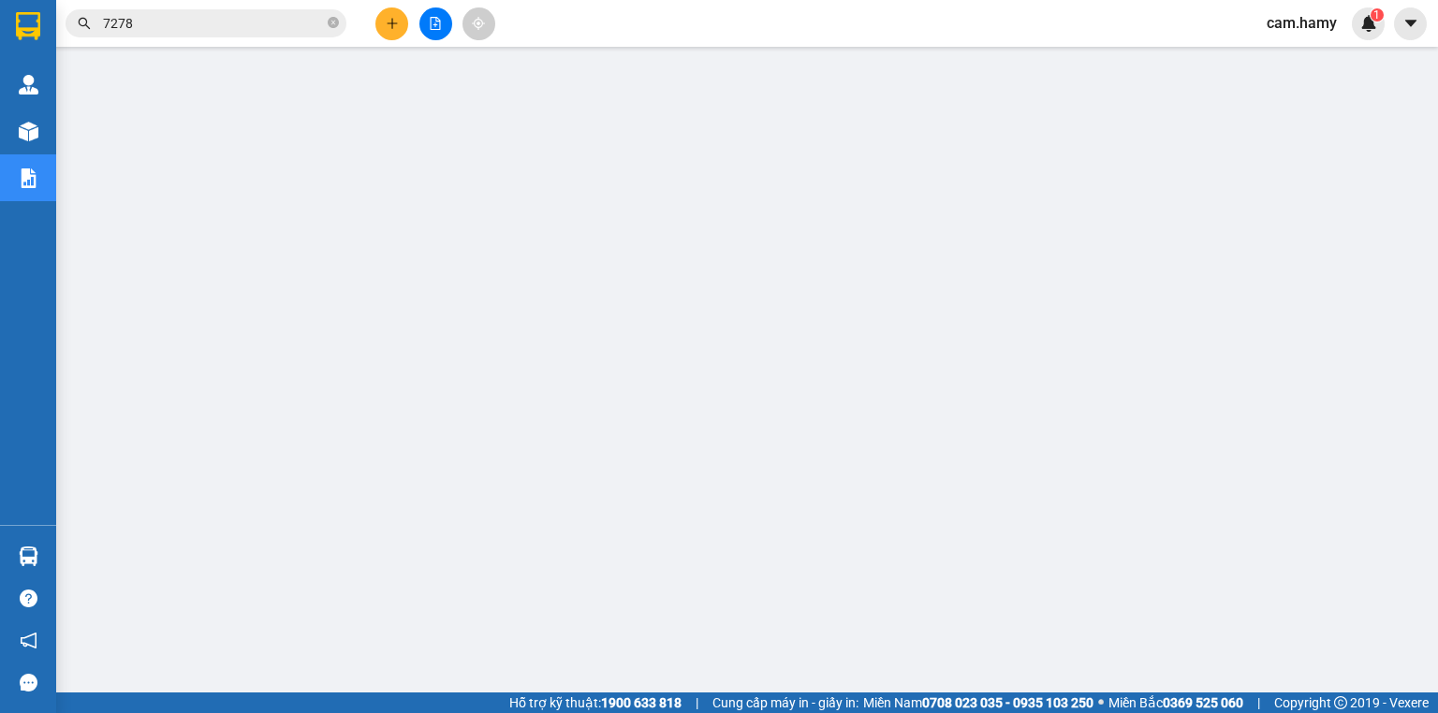
click at [430, 25] on icon "file-add" at bounding box center [435, 23] width 13 height 13
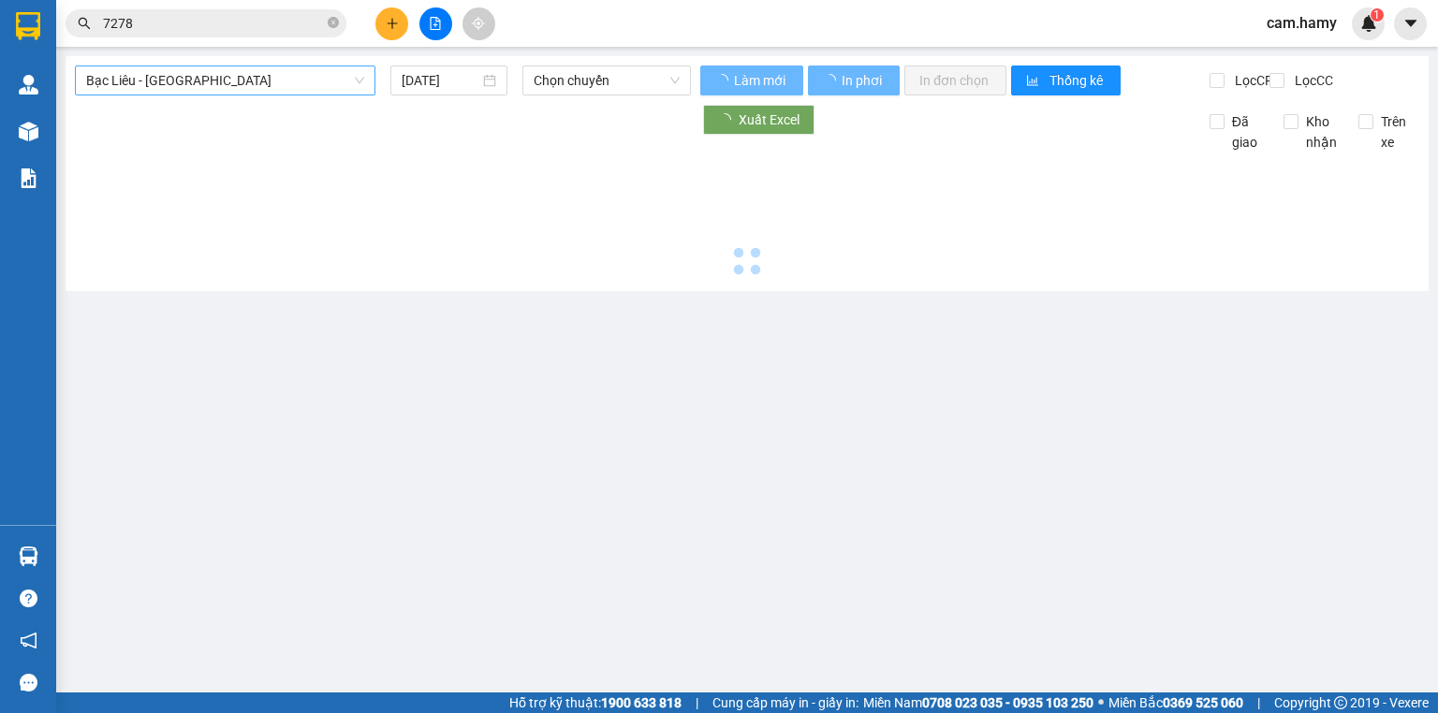
click at [287, 81] on span "Bạc Liêu - [GEOGRAPHIC_DATA]" at bounding box center [225, 80] width 278 height 28
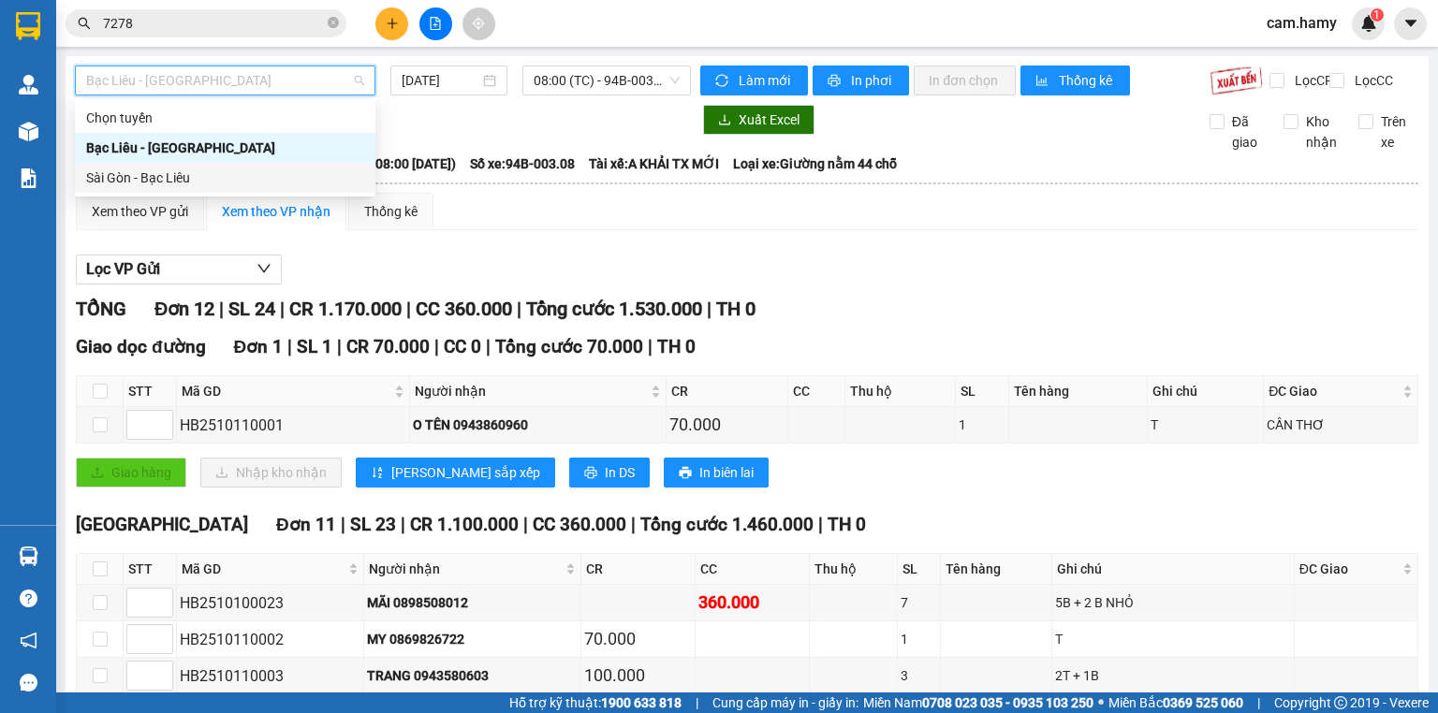
click at [213, 175] on div "Sài Gòn - Bạc Liêu" at bounding box center [225, 178] width 278 height 21
type input "[DATE]"
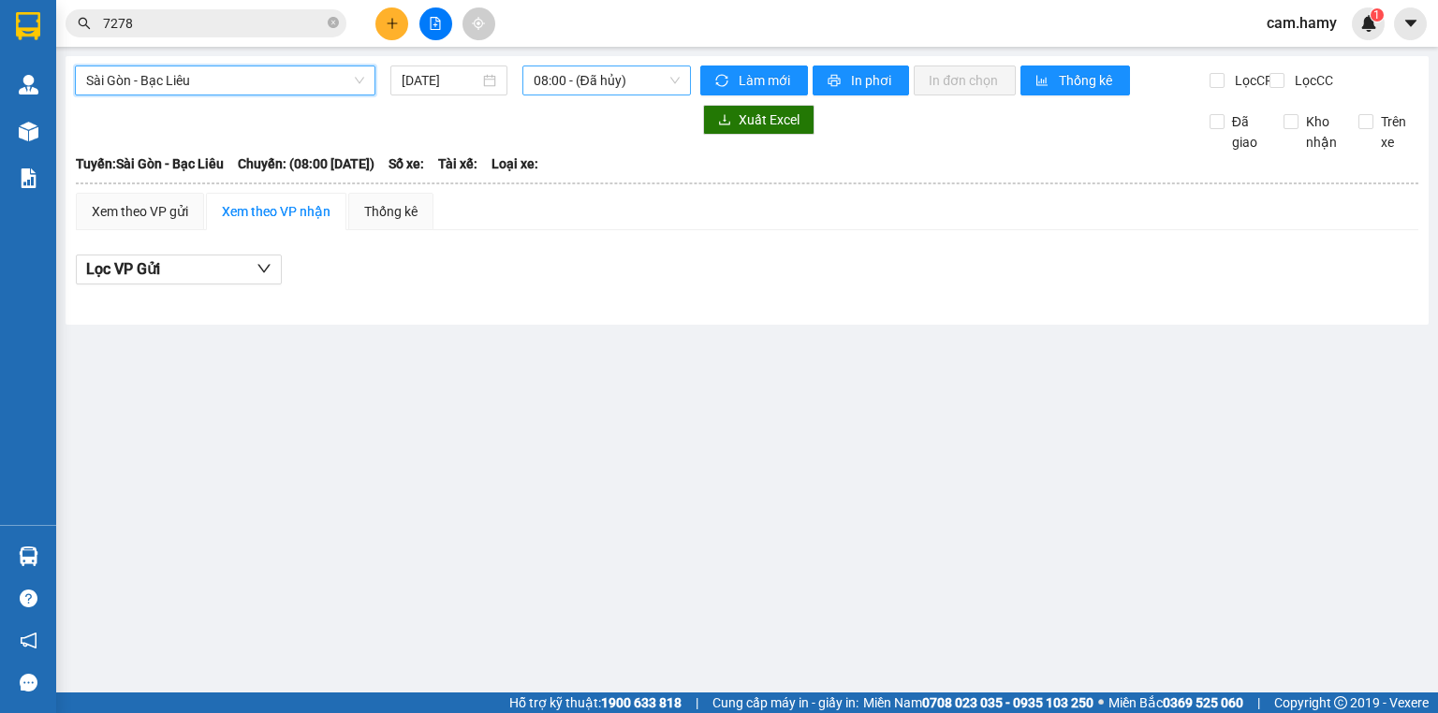
click at [629, 80] on span "08:00 - (Đã hủy)" at bounding box center [607, 80] width 147 height 28
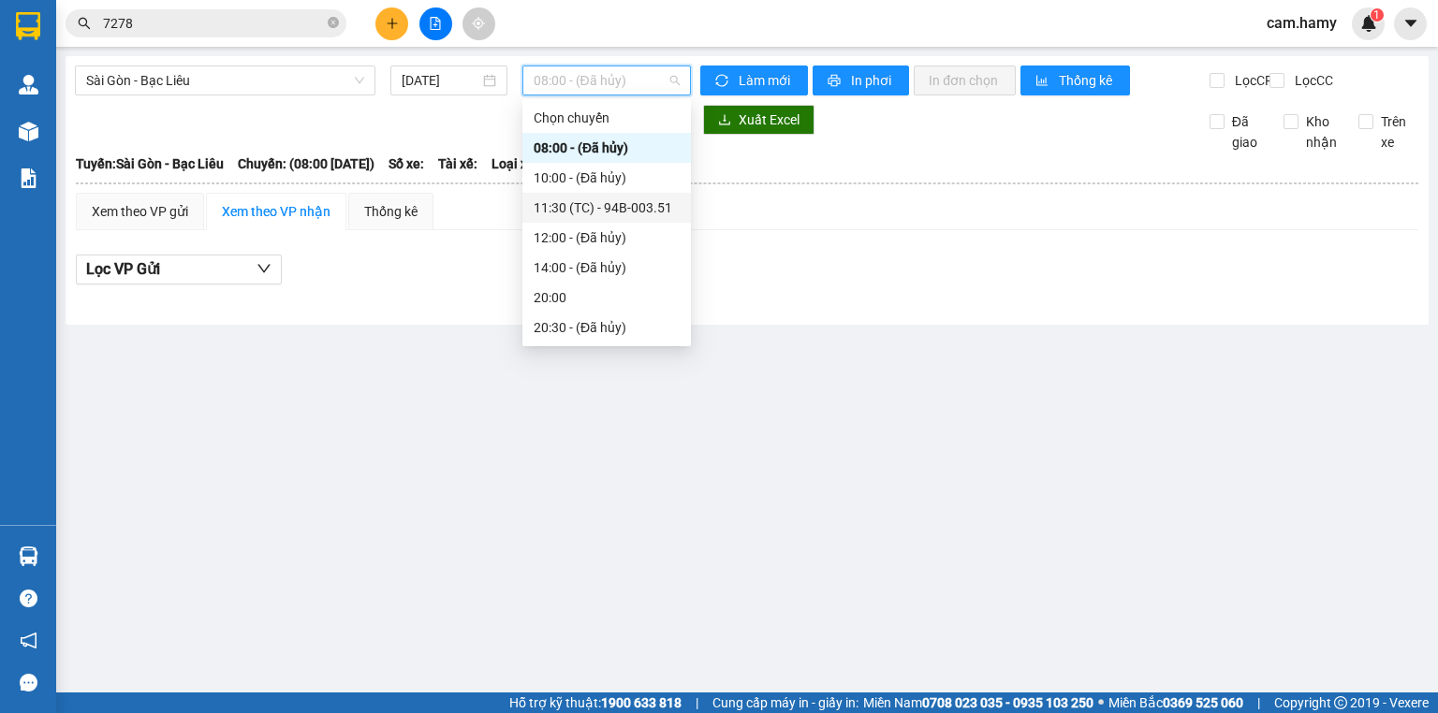
click at [641, 202] on div "11:30 (TC) - 94B-003.51" at bounding box center [607, 208] width 146 height 21
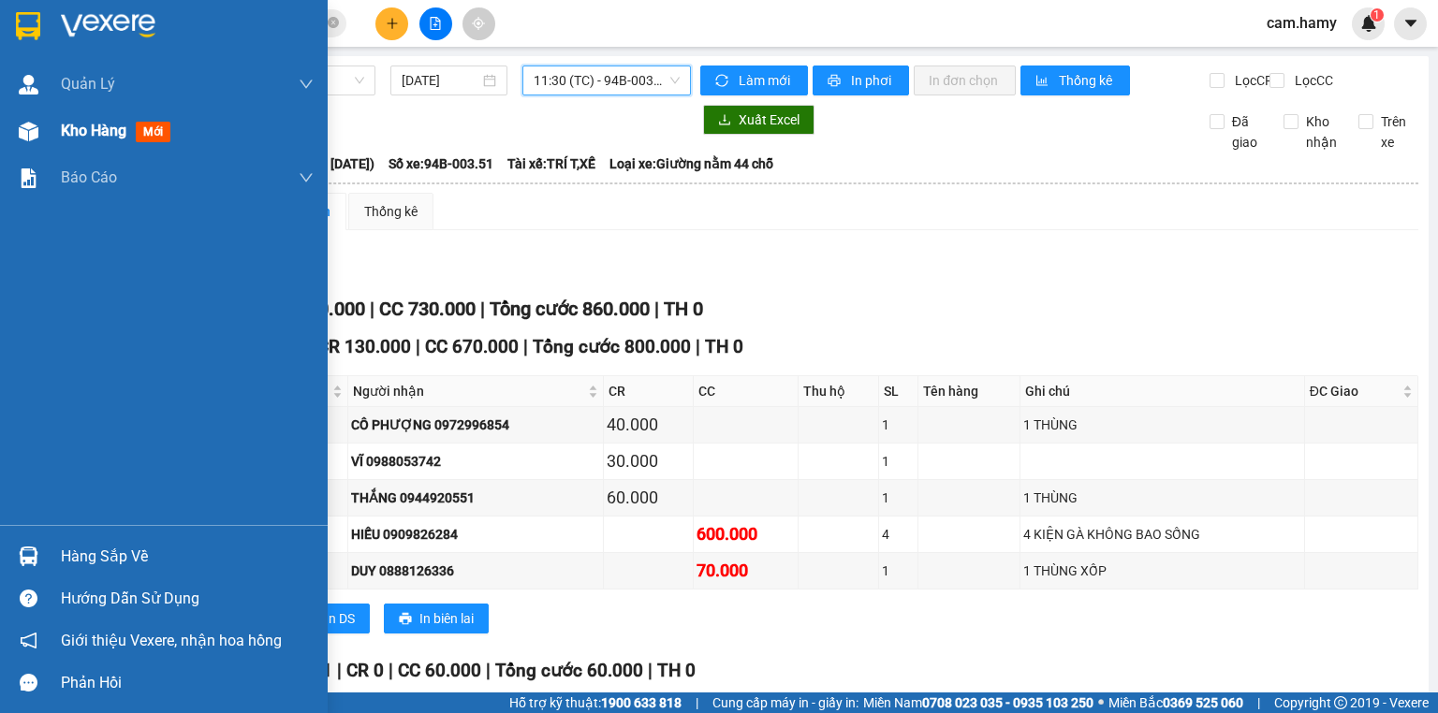
click at [90, 140] on div "Kho hàng mới" at bounding box center [119, 130] width 117 height 23
